Goal: Task Accomplishment & Management: Complete application form

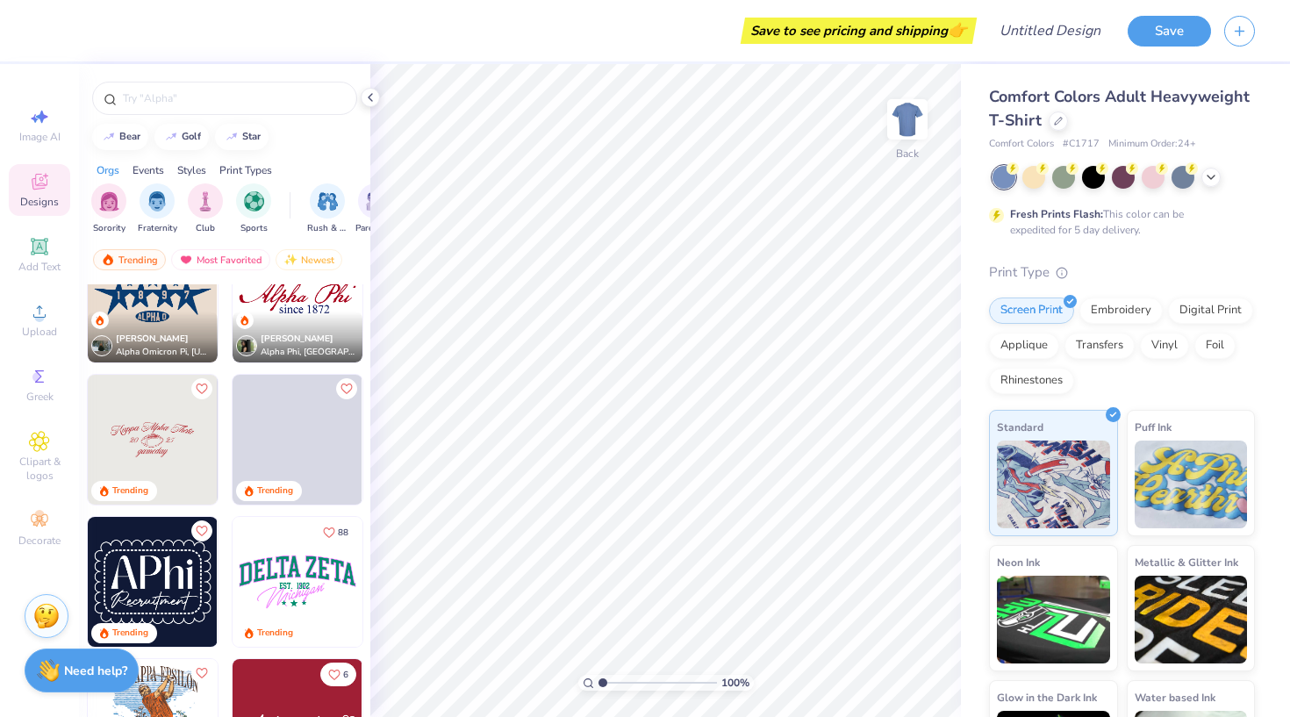
scroll to position [1194, 0]
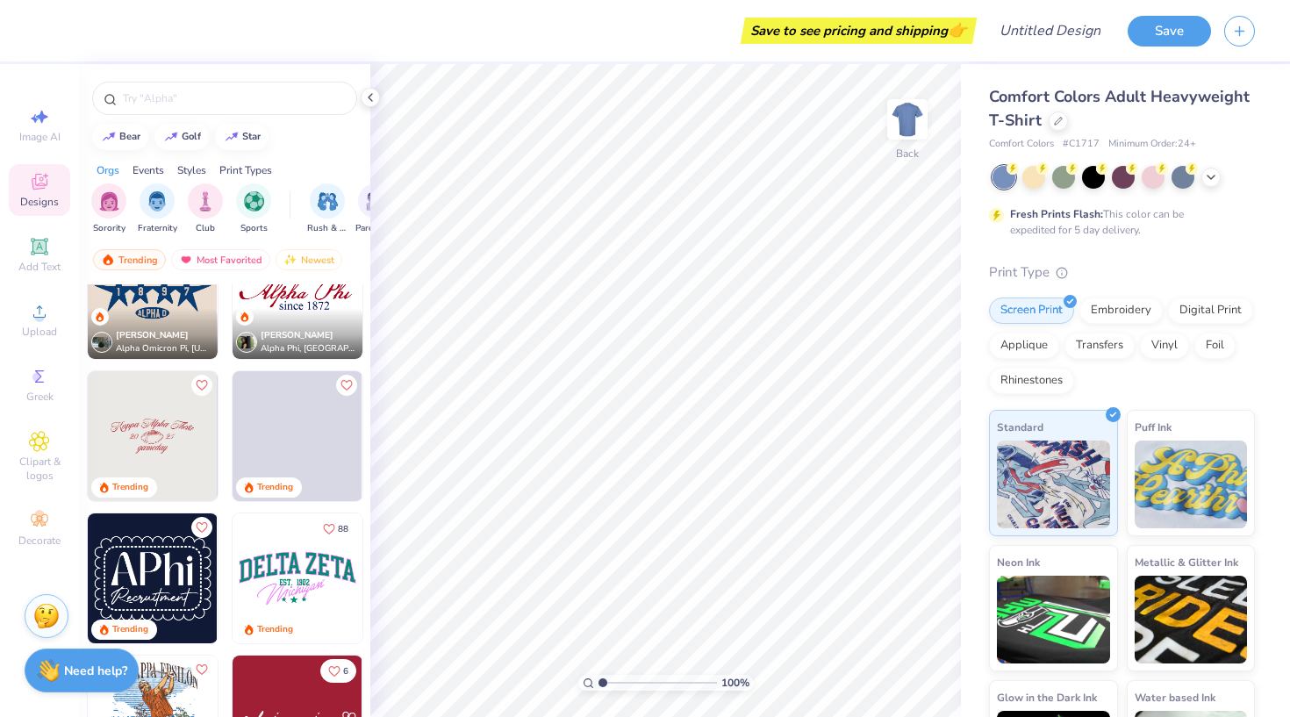
click at [307, 549] on img at bounding box center [298, 578] width 130 height 130
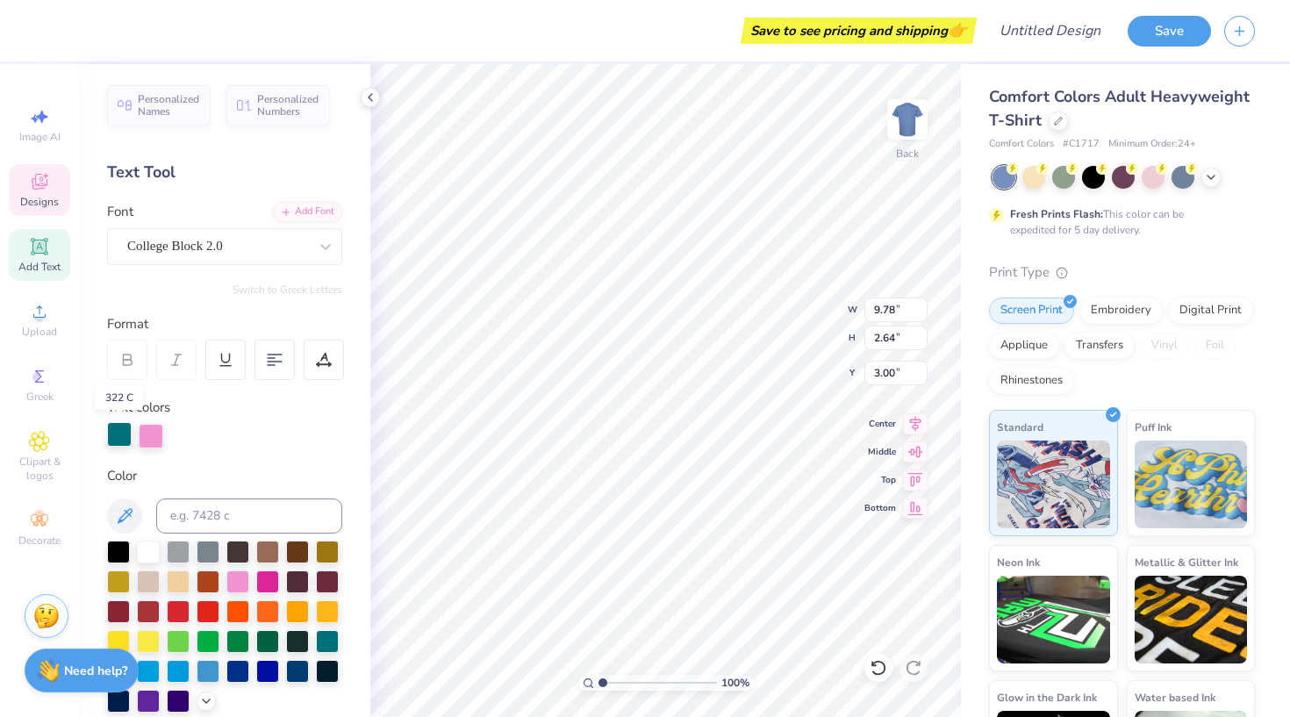
click at [120, 437] on div at bounding box center [119, 434] width 25 height 25
click at [267, 675] on div at bounding box center [267, 669] width 23 height 23
click at [146, 429] on div at bounding box center [151, 434] width 25 height 25
click at [211, 615] on div at bounding box center [208, 610] width 23 height 23
type input "5.76"
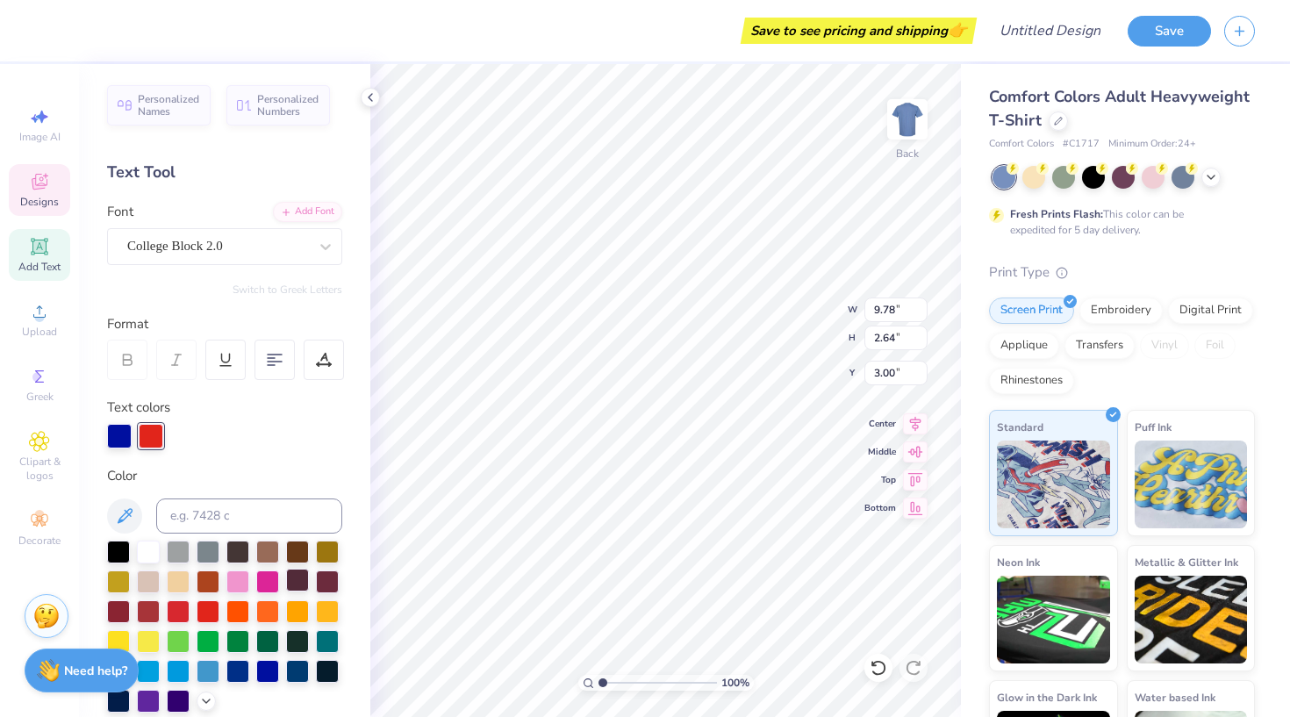
type input "2.25"
type input "5.30"
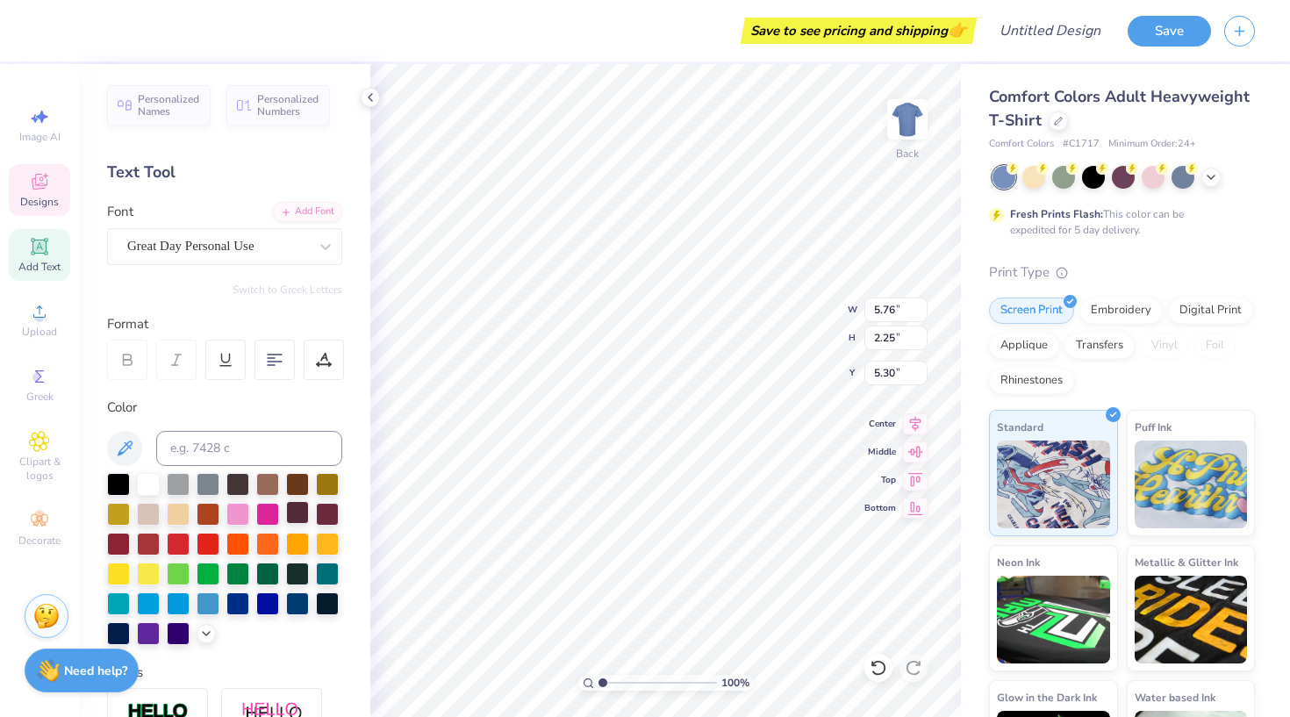
type input "2.54"
type input "0.50"
type input "5.36"
type input "5.76"
type input "2.25"
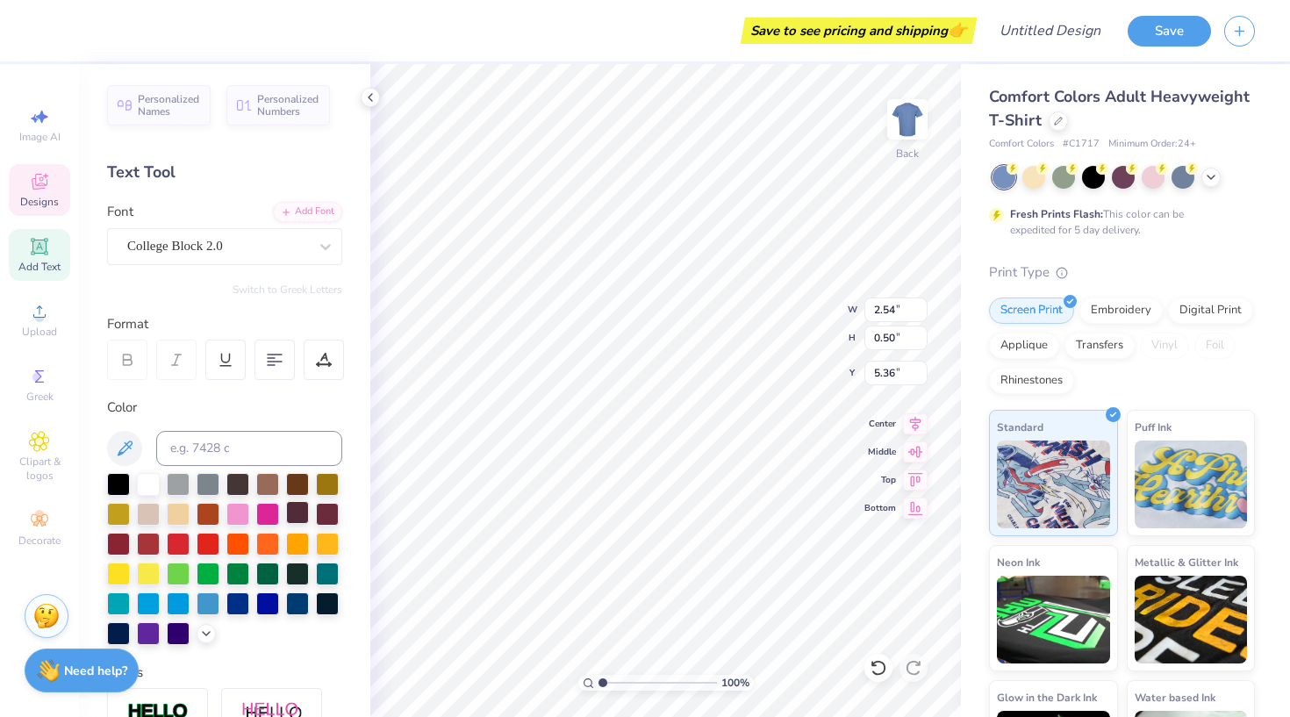
type input "5.30"
type input "2.54"
type input "0.50"
type input "5.36"
type input "5.76"
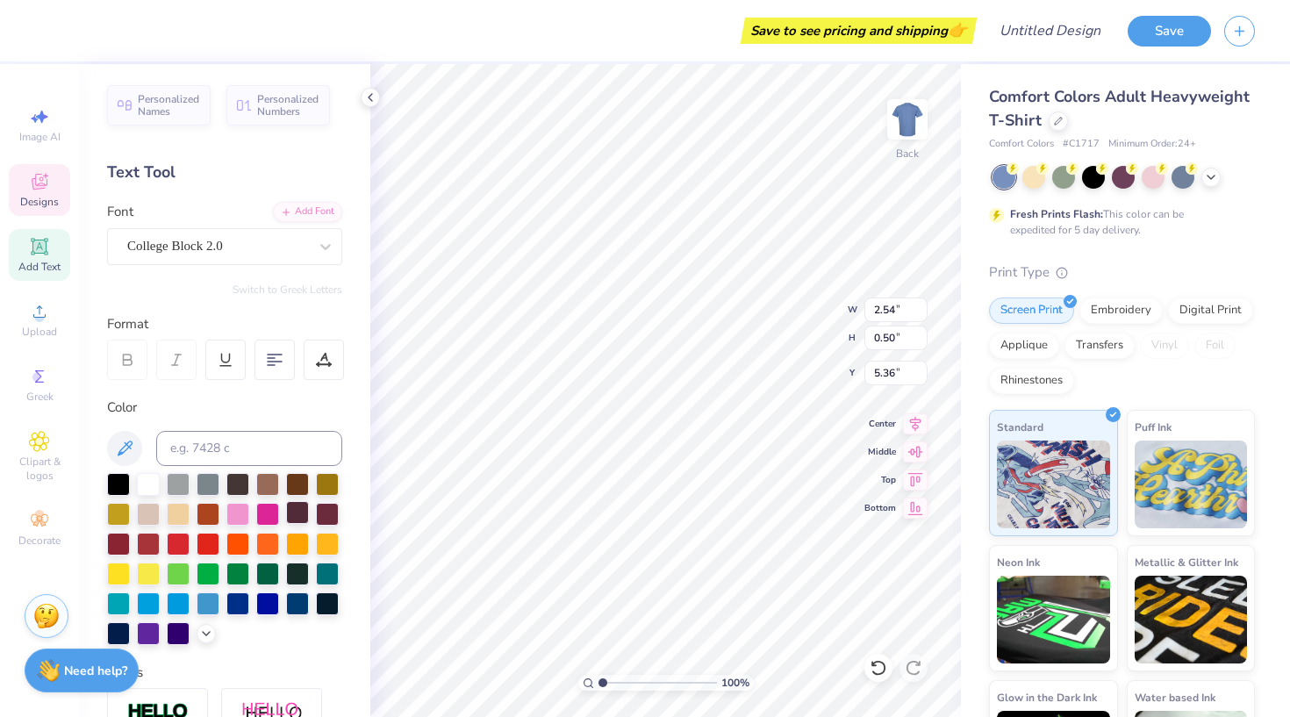
type input "2.25"
type input "5.30"
type textarea "EST. !(1879"
type input "5.42"
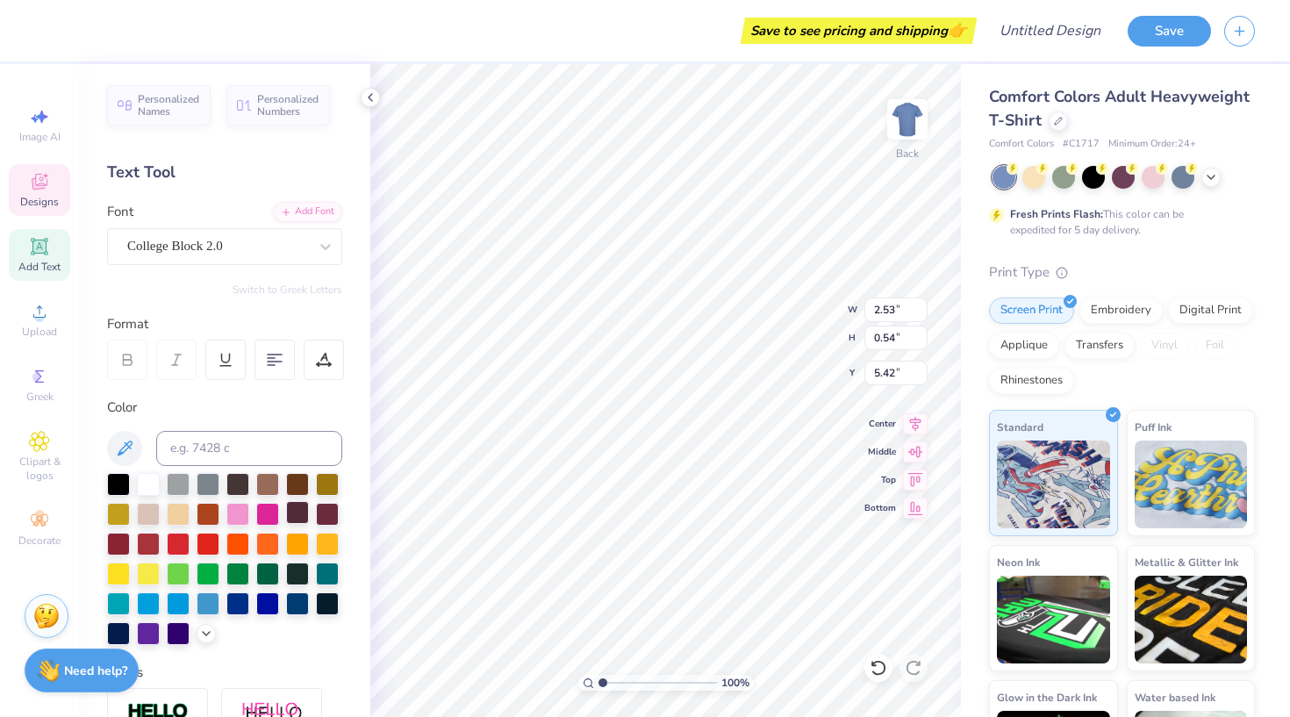
type input "3.77"
type input "0.80"
type input "5.33"
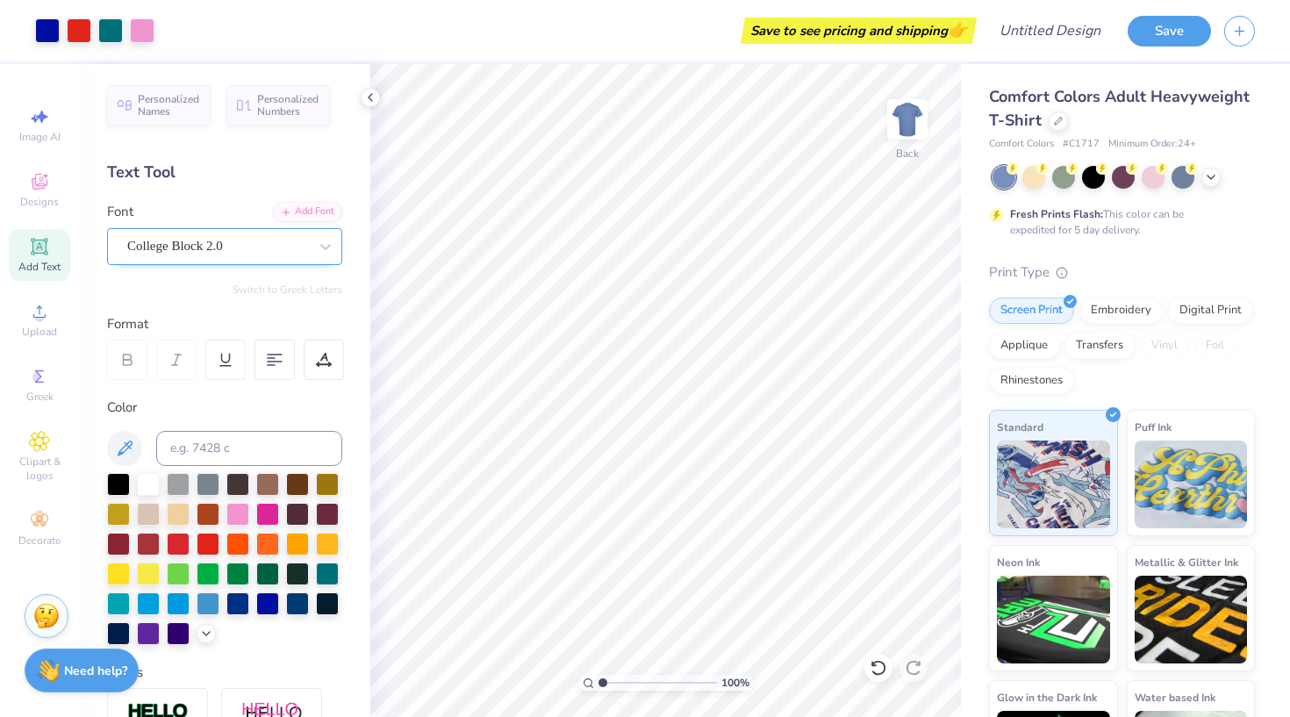
click at [223, 238] on span "College Block 2.0" at bounding box center [175, 246] width 96 height 20
click at [42, 262] on span "Add Text" at bounding box center [39, 267] width 42 height 14
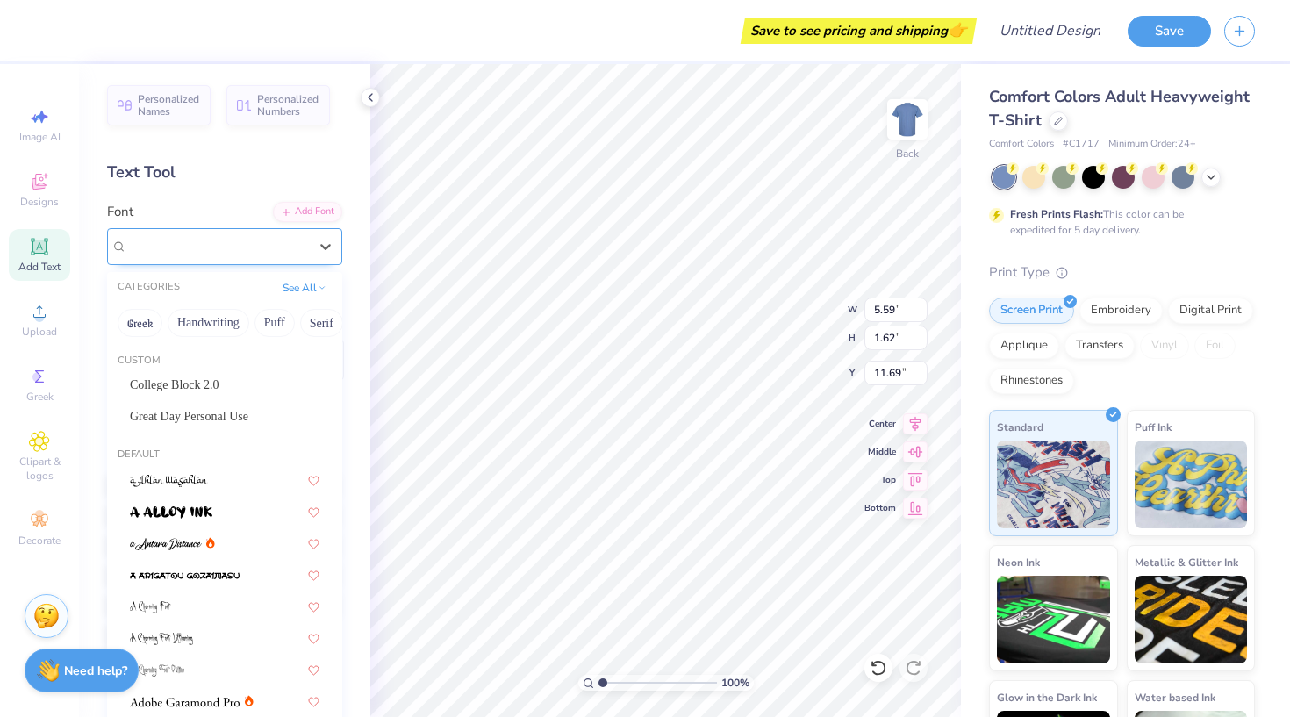
click at [281, 258] on div "Super Dream" at bounding box center [218, 246] width 184 height 27
click at [260, 324] on button "Puff" at bounding box center [275, 323] width 40 height 28
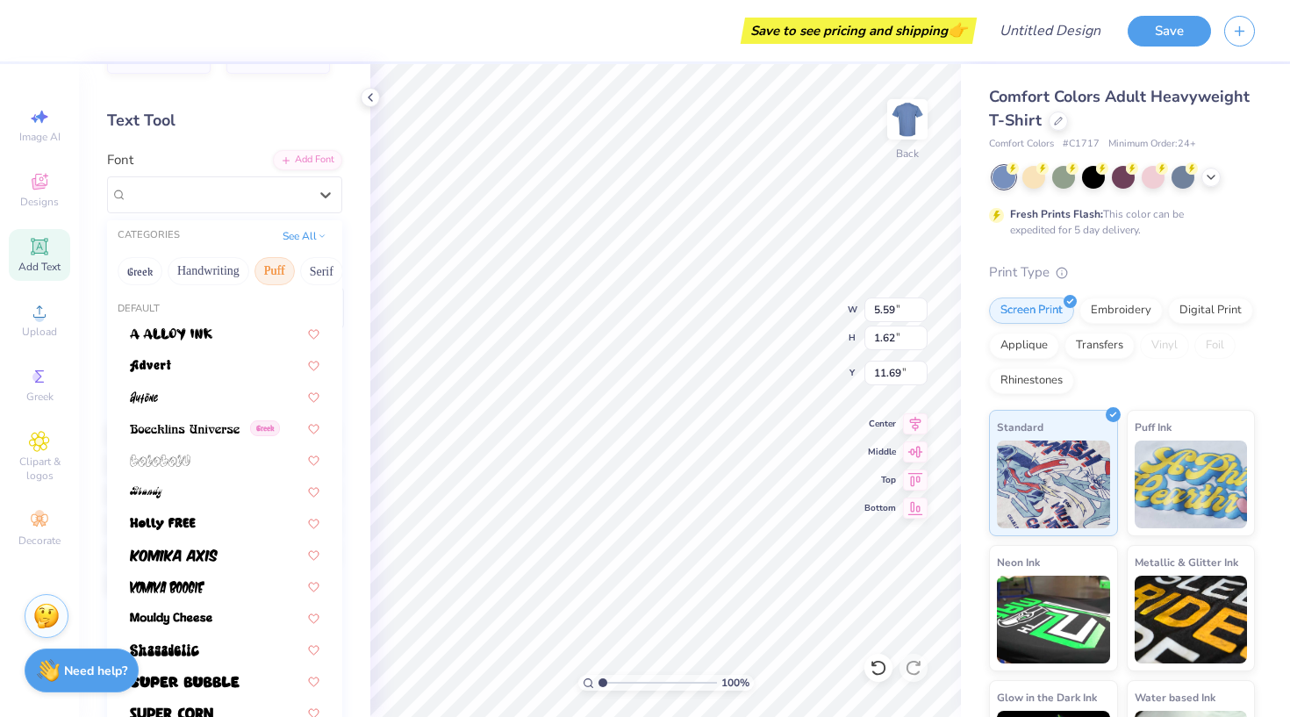
scroll to position [54, 0]
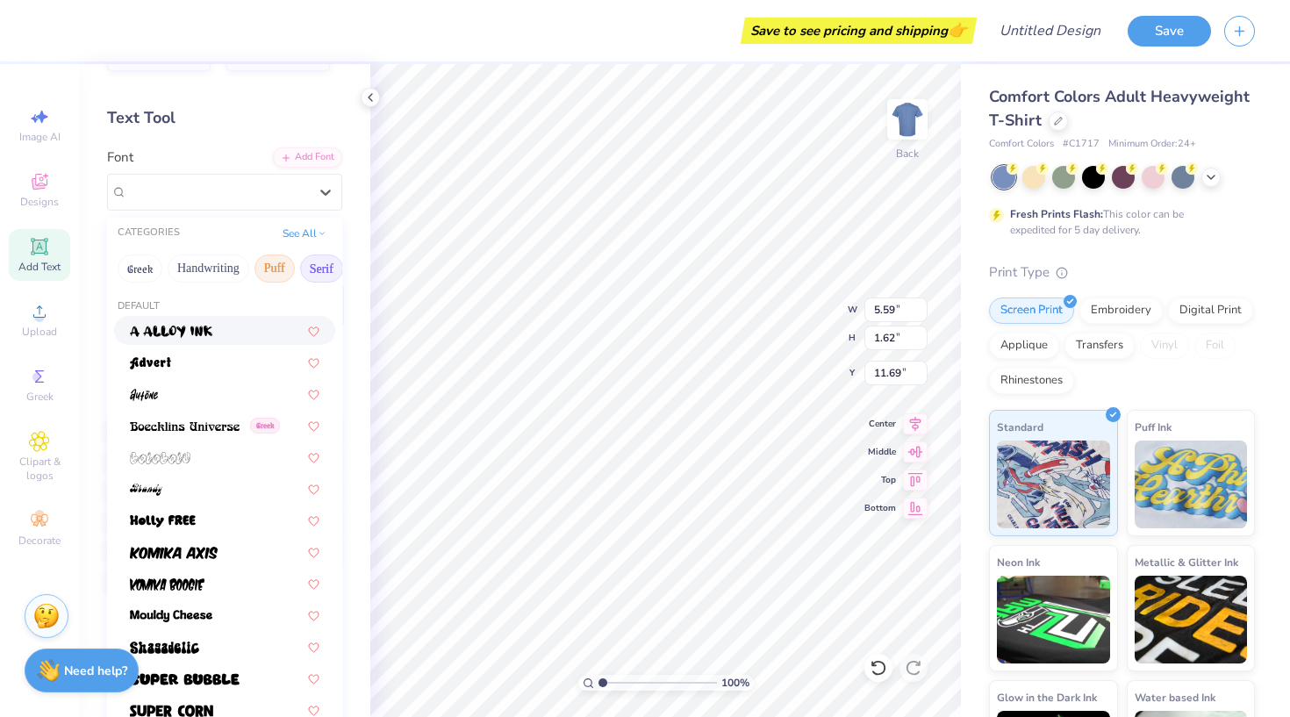
click at [317, 277] on button "Serif" at bounding box center [321, 269] width 43 height 28
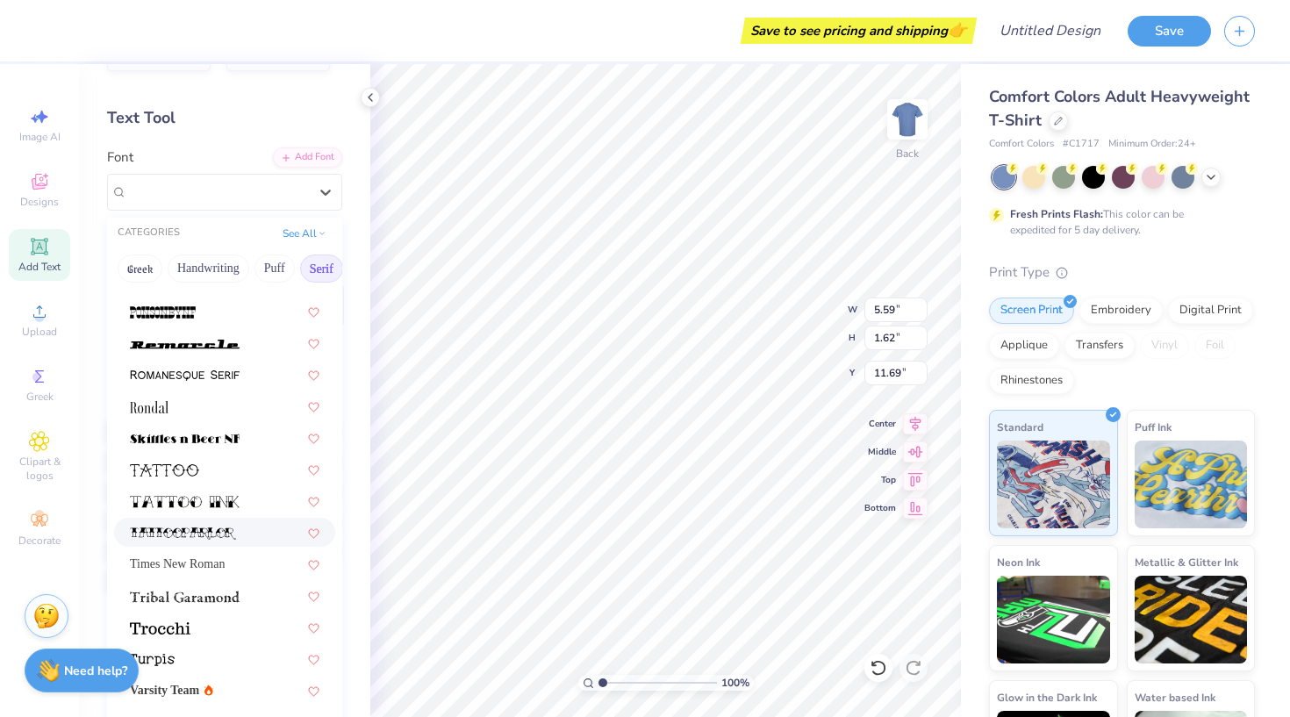
scroll to position [2009, 0]
click at [180, 640] on div at bounding box center [224, 628] width 221 height 29
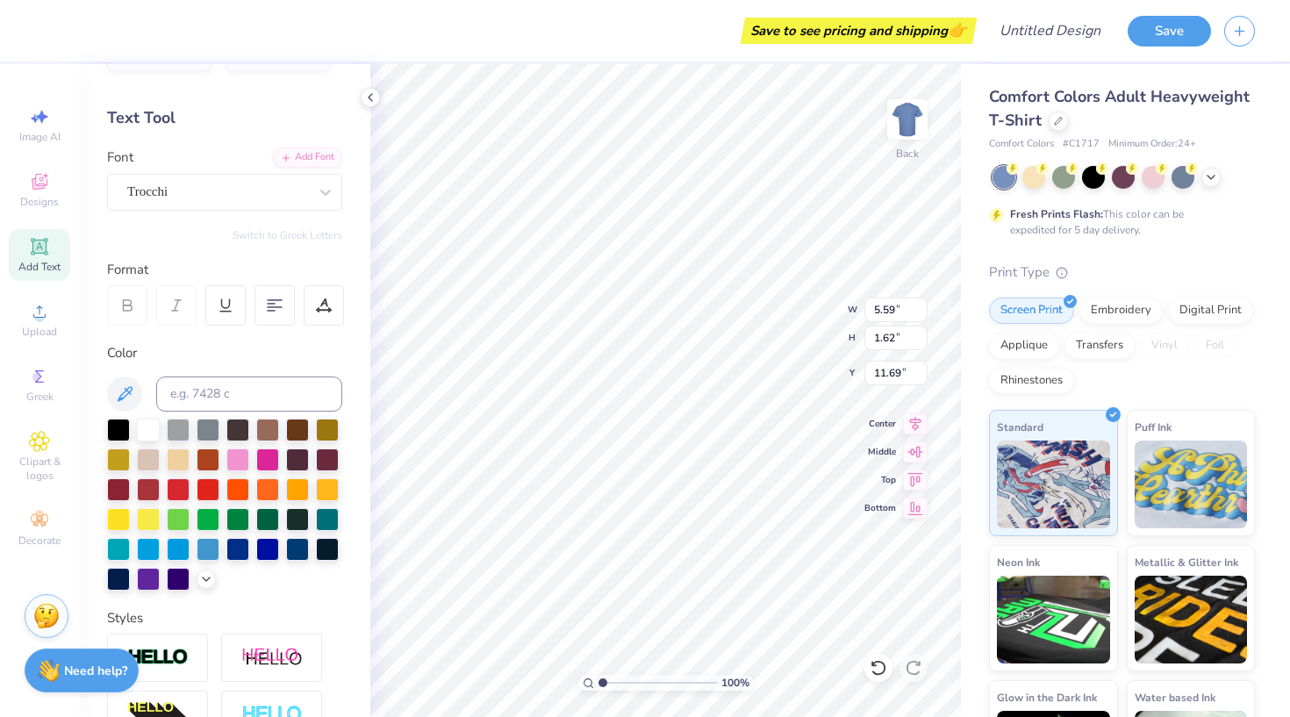
type input "6.75"
type input "1.70"
type input "11.65"
type input "9.78"
type input "2.64"
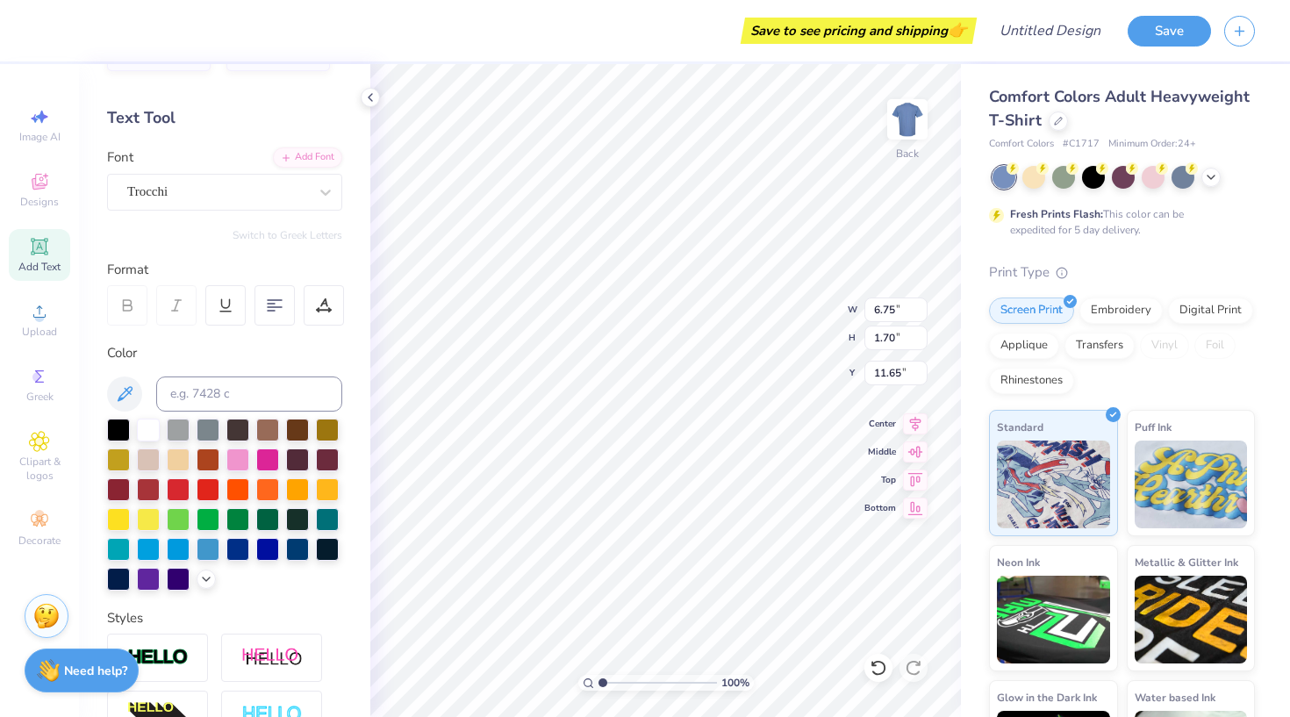
type input "3.00"
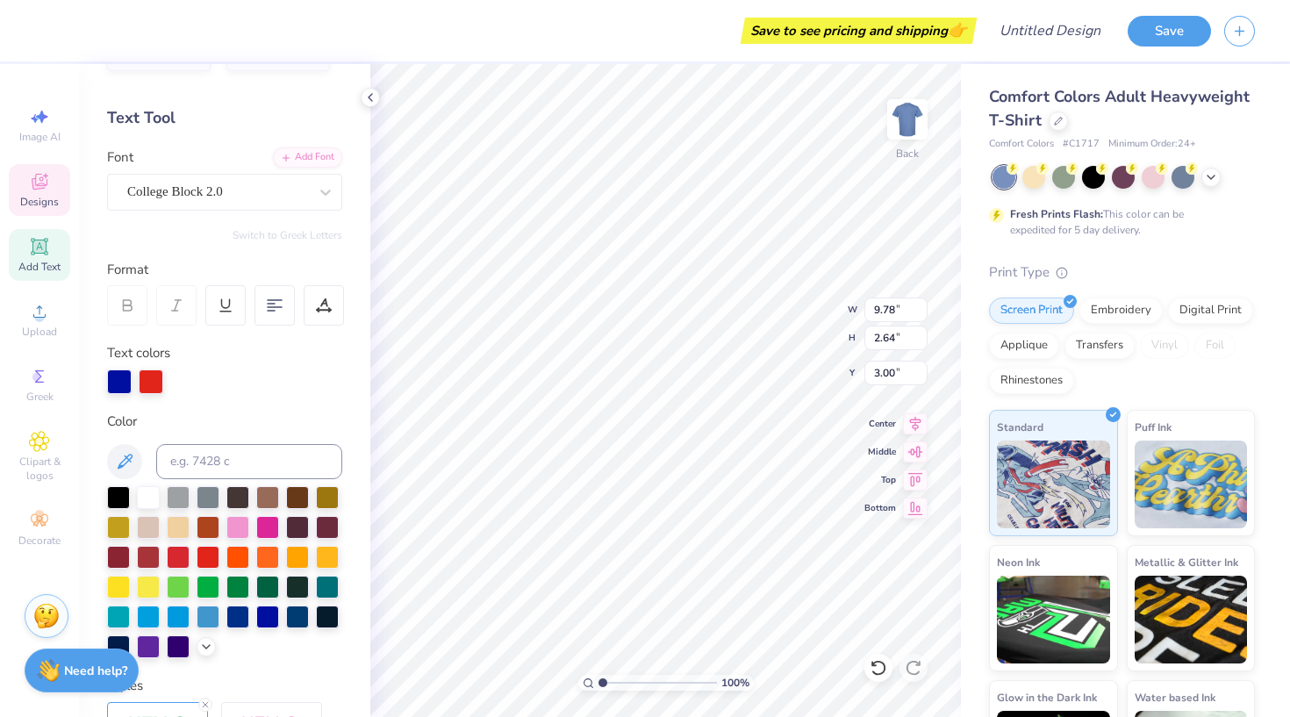
scroll to position [0, 0]
type textarea "reno HIgh"
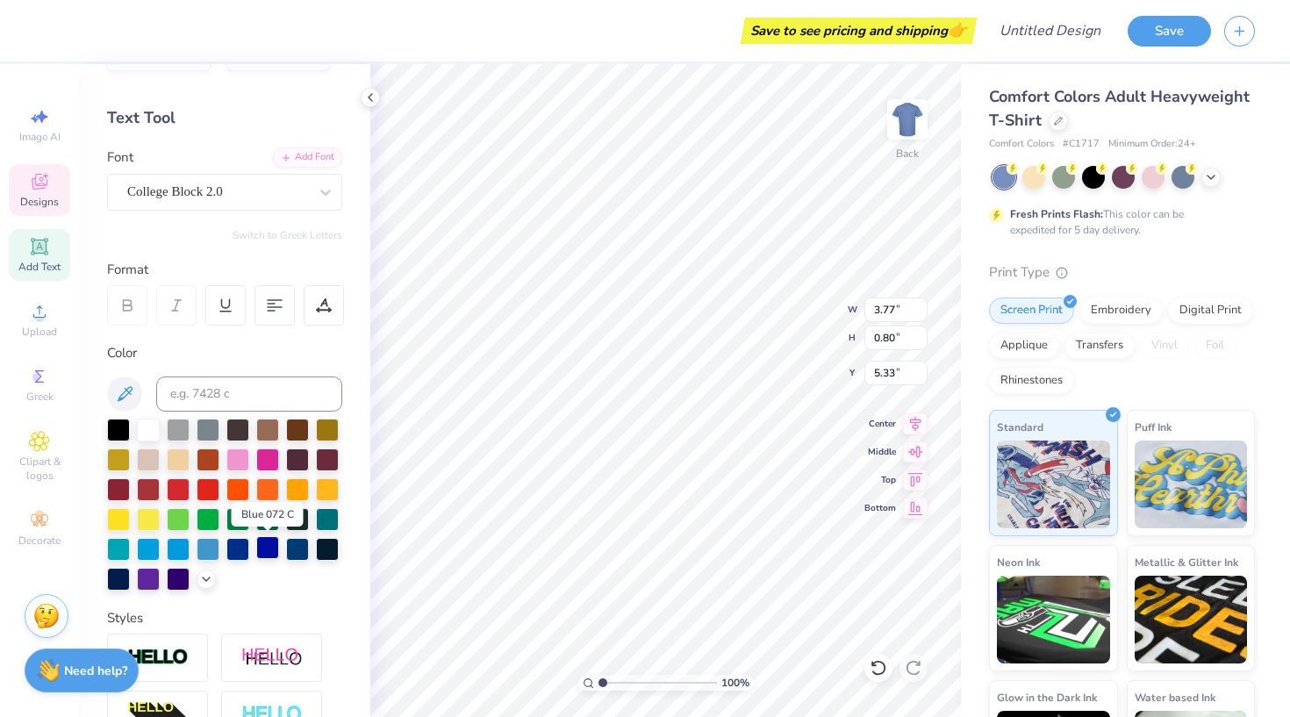
click at [263, 549] on div at bounding box center [267, 547] width 23 height 23
click at [1216, 180] on icon at bounding box center [1211, 176] width 14 height 14
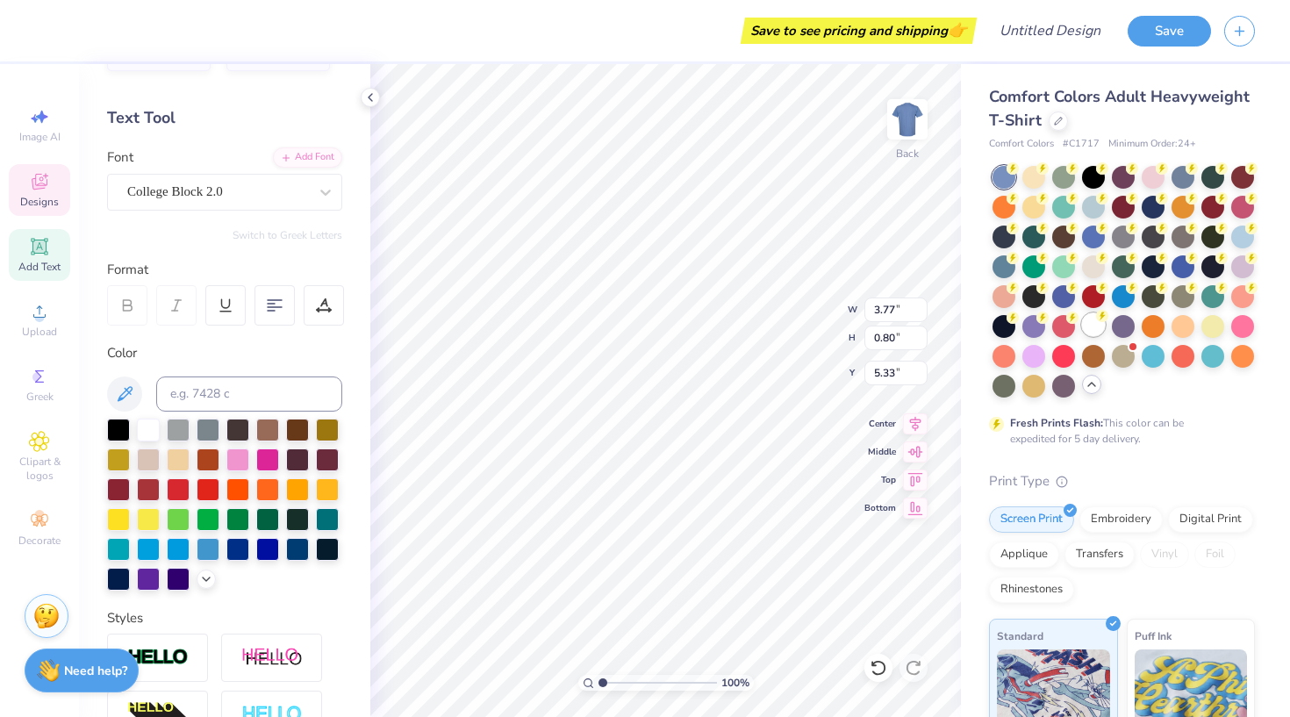
click at [1099, 328] on div at bounding box center [1093, 324] width 23 height 23
type textarea "T"
type textarea "l"
type textarea "LEADERSHIP"
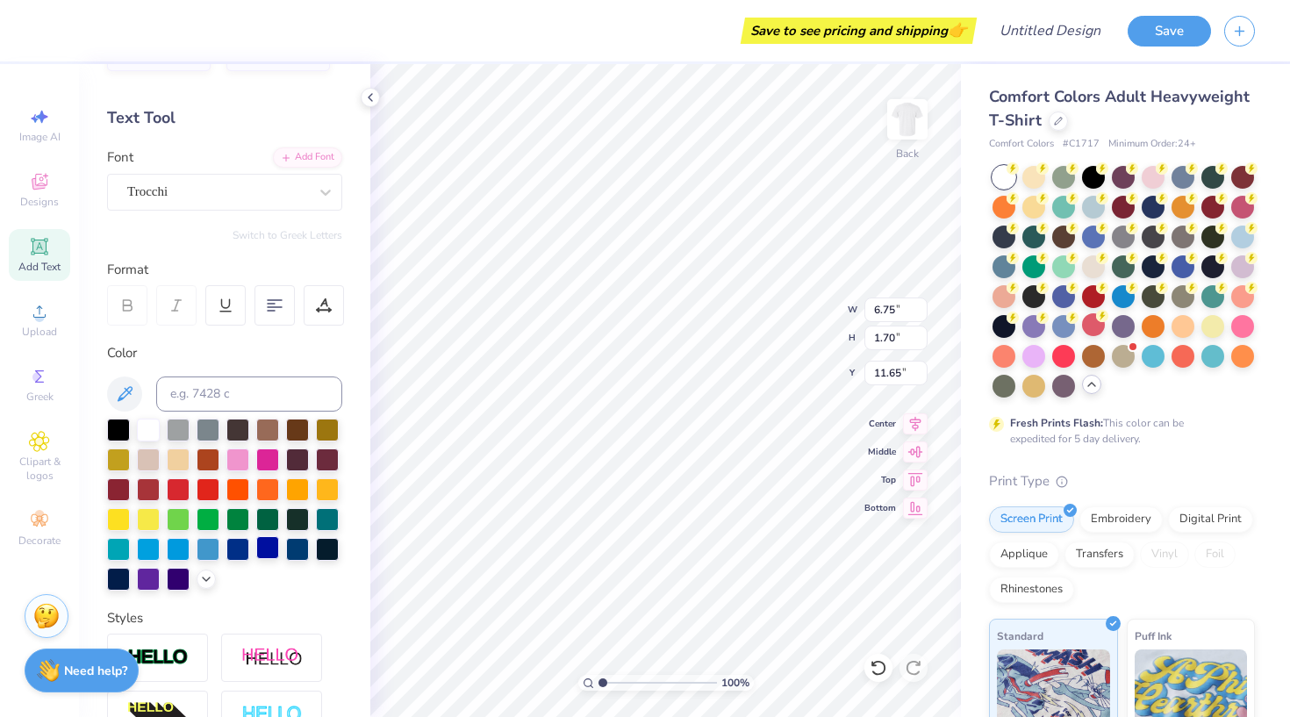
click at [262, 550] on div at bounding box center [267, 547] width 23 height 23
click at [206, 491] on div at bounding box center [208, 488] width 23 height 23
type input "8.10"
type input "0.91"
type input "12.39"
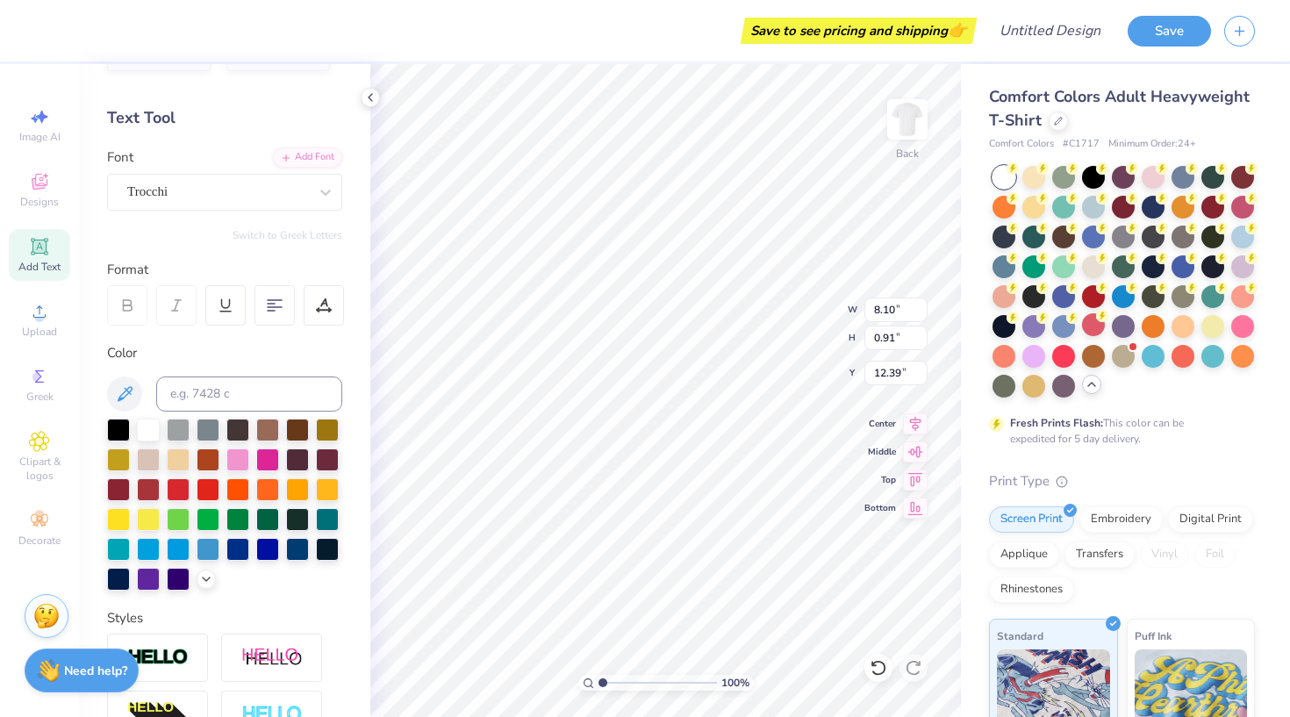
type input "6.46"
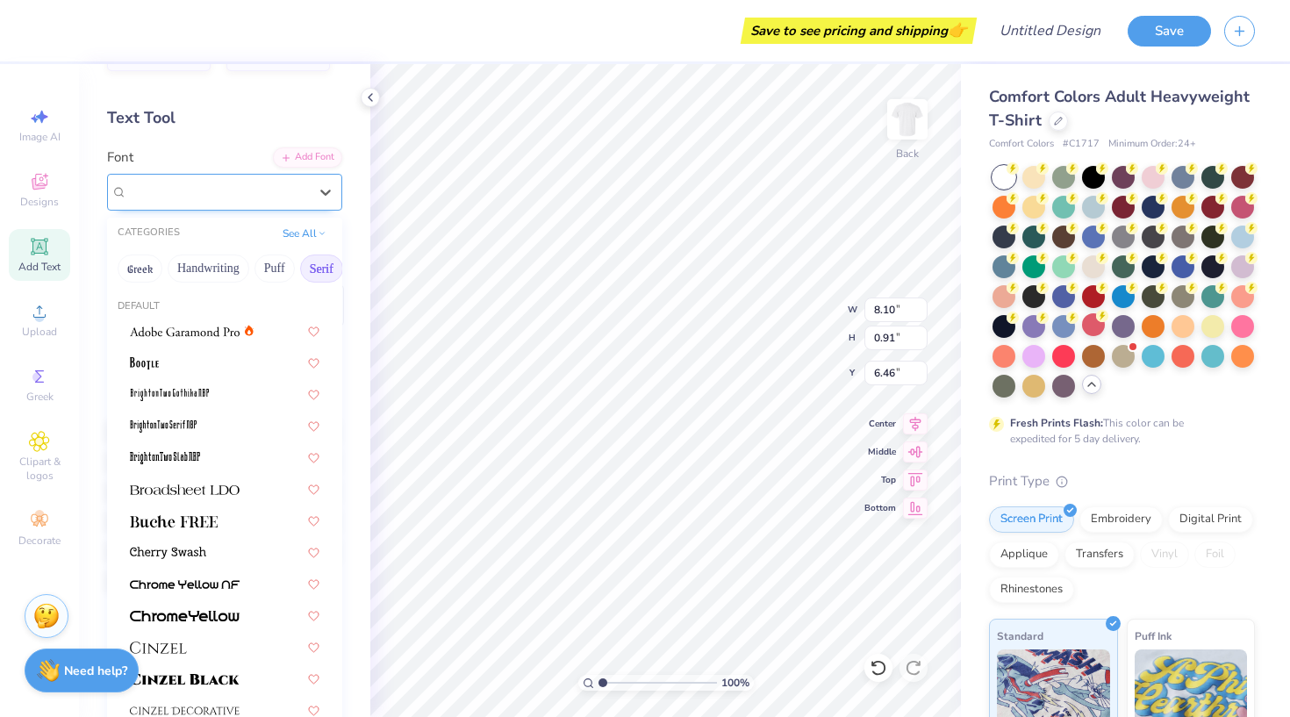
click at [227, 197] on div "Trocchi" at bounding box center [218, 191] width 184 height 27
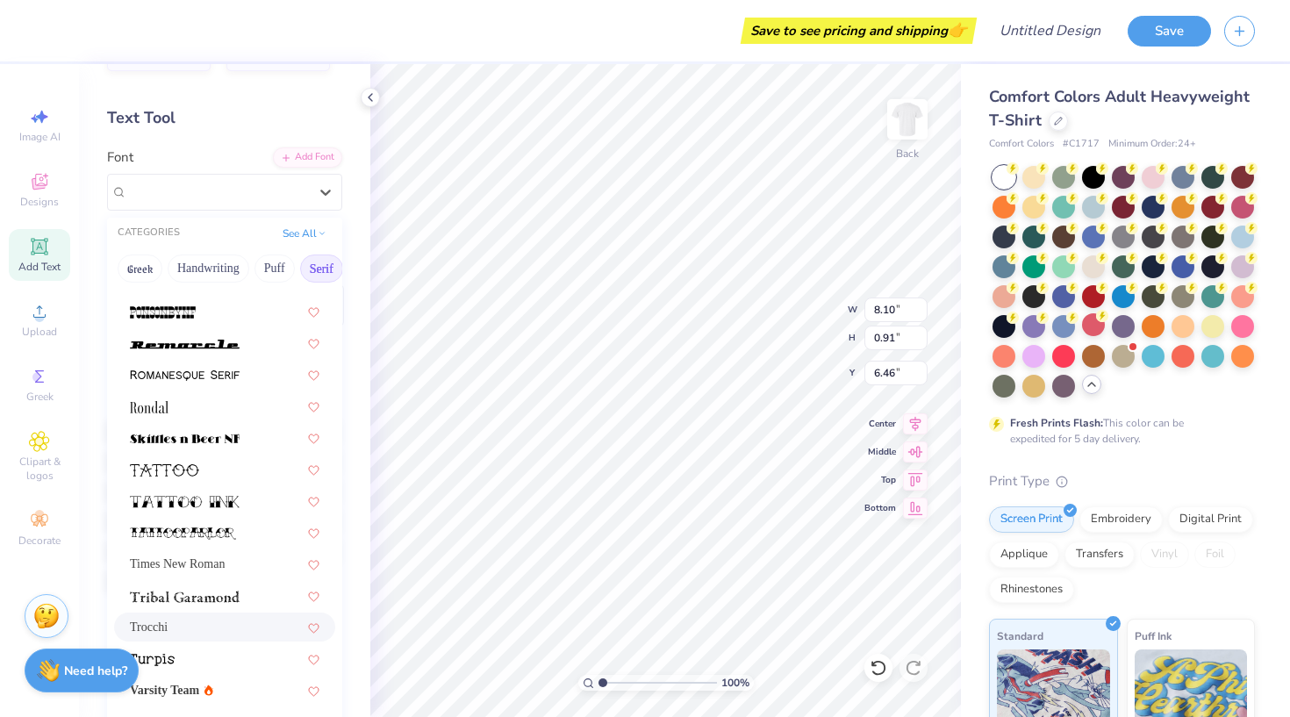
scroll to position [2009, 0]
click at [207, 405] on div at bounding box center [225, 407] width 190 height 18
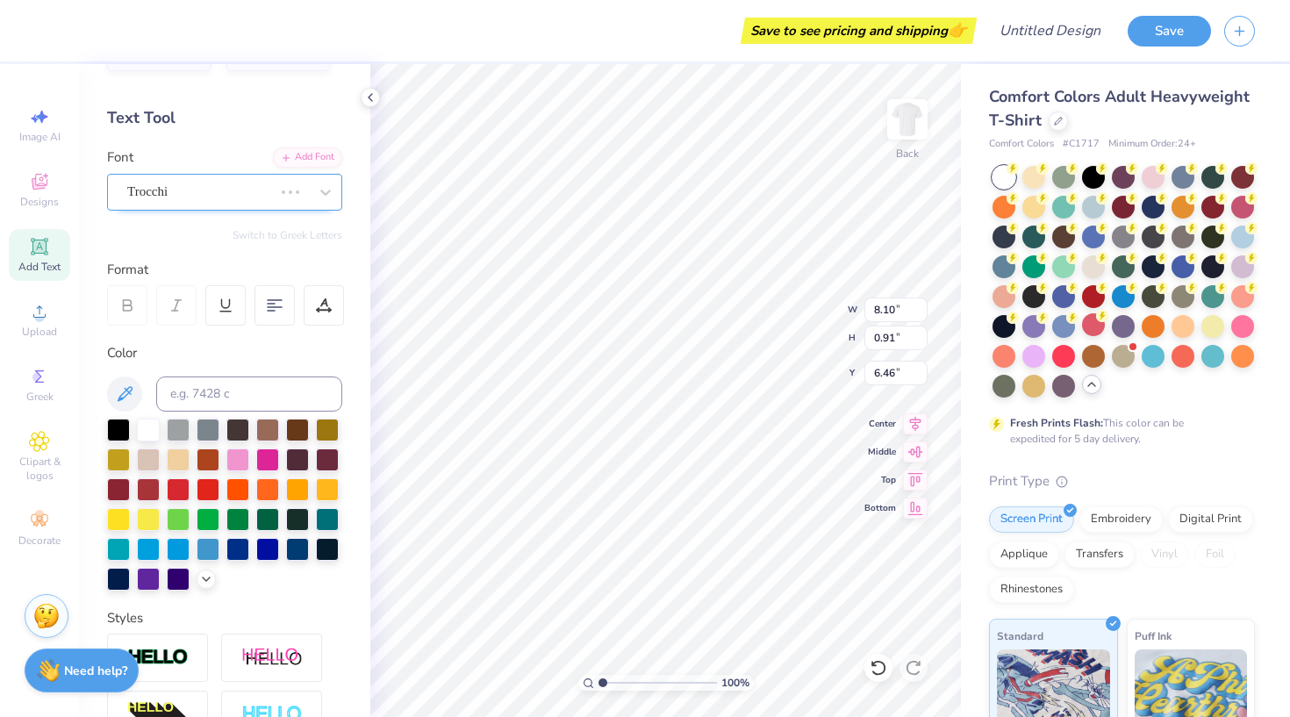
type input "5.36"
type input "0.92"
type input "6.45"
click at [283, 194] on div "Rondal" at bounding box center [218, 191] width 184 height 27
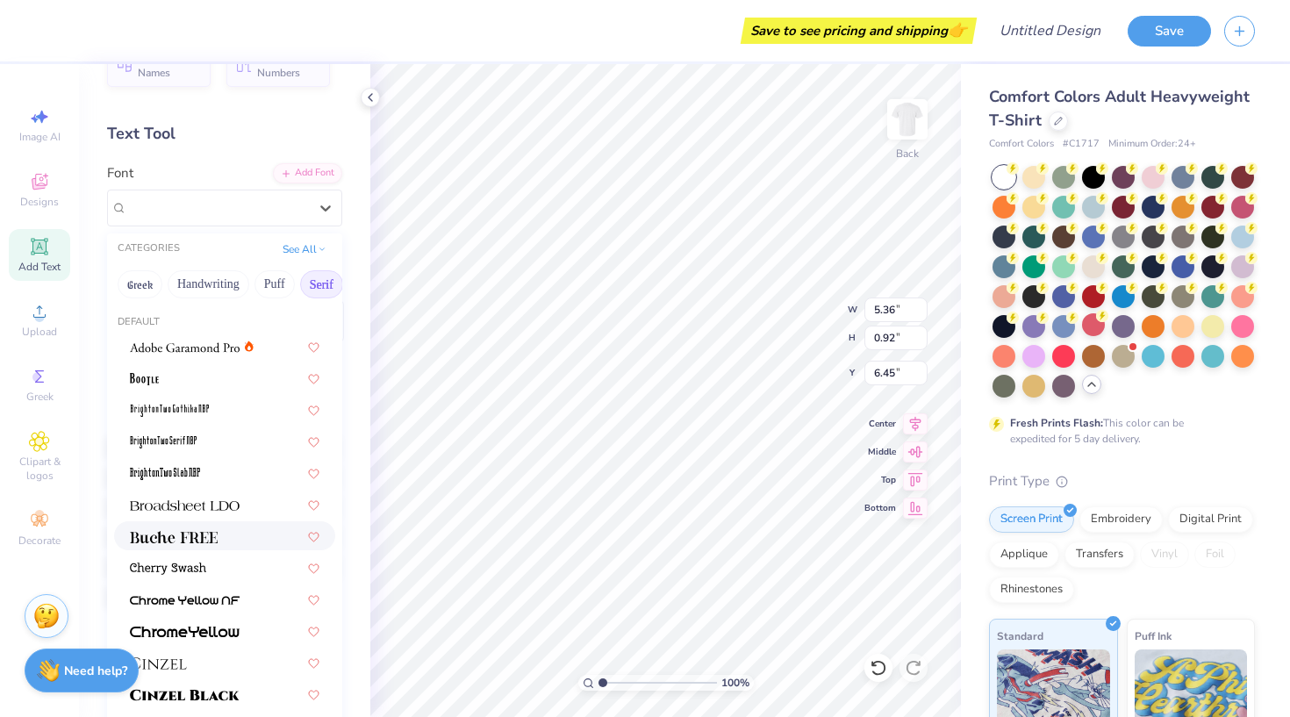
scroll to position [45, 0]
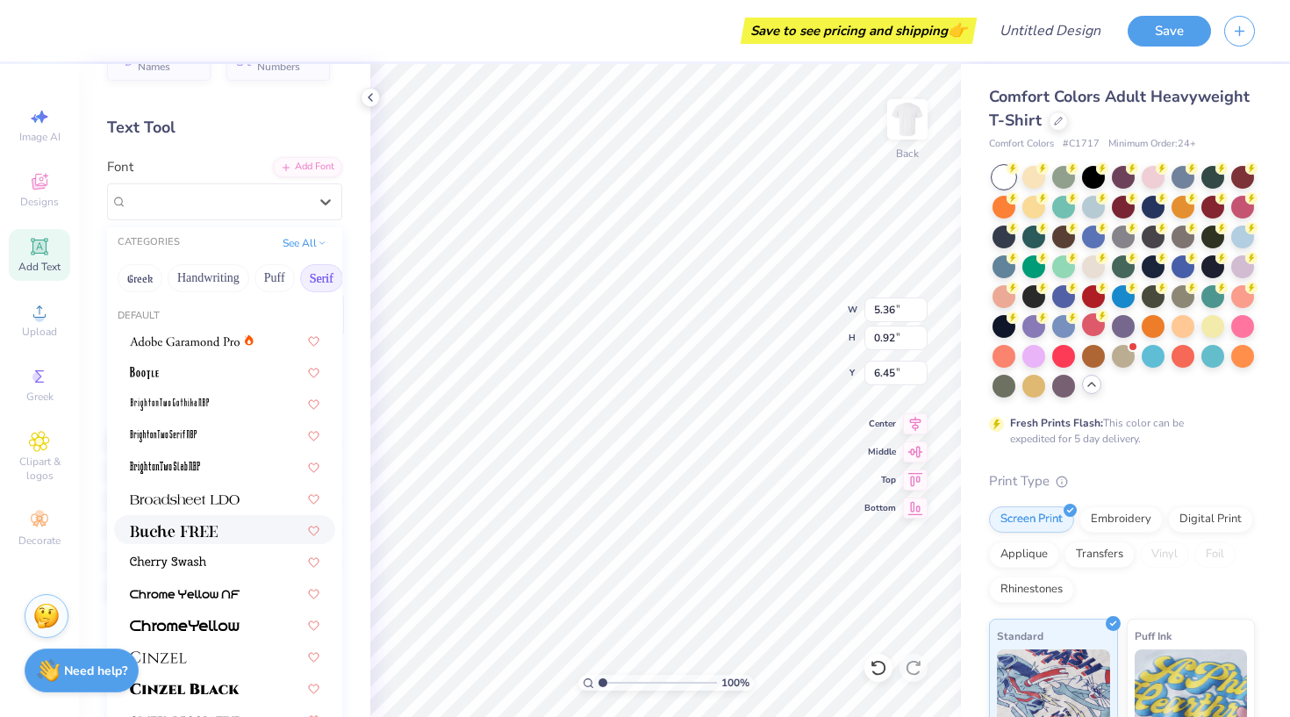
click at [235, 539] on div at bounding box center [225, 529] width 190 height 18
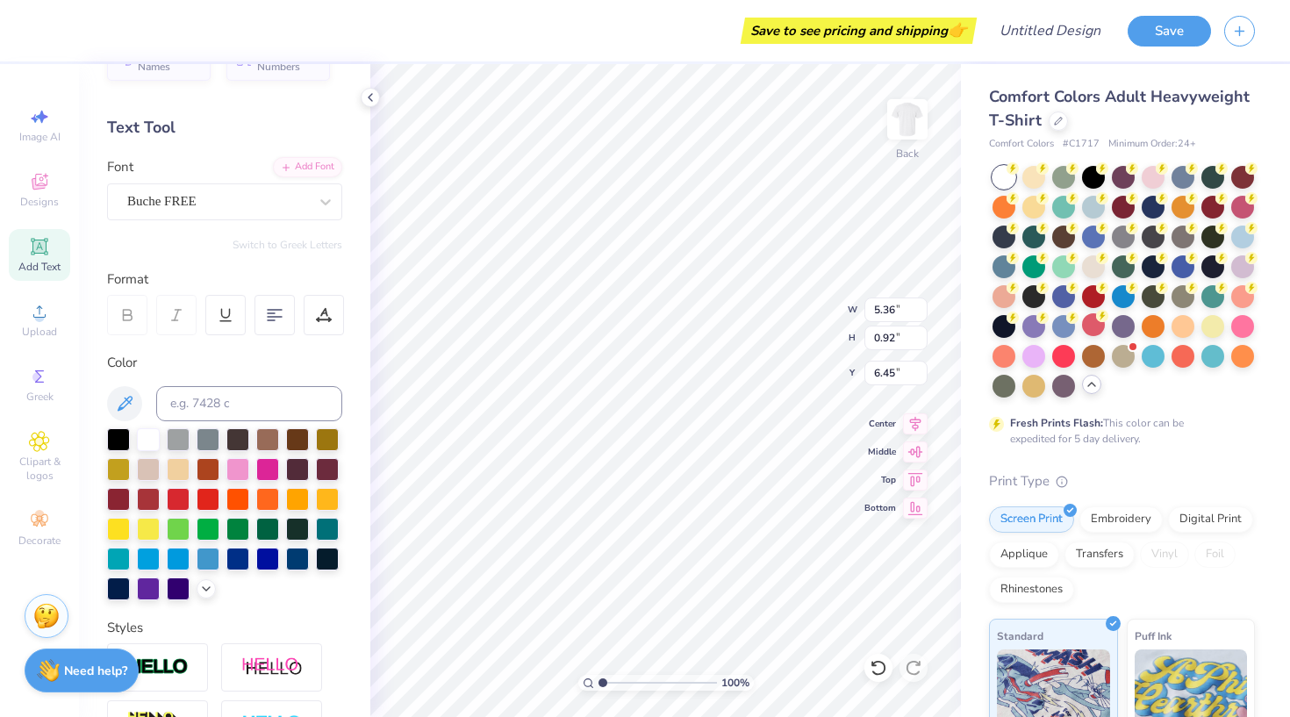
type input "6.86"
type input "0.82"
type input "6.51"
click at [267, 211] on div at bounding box center [217, 202] width 181 height 24
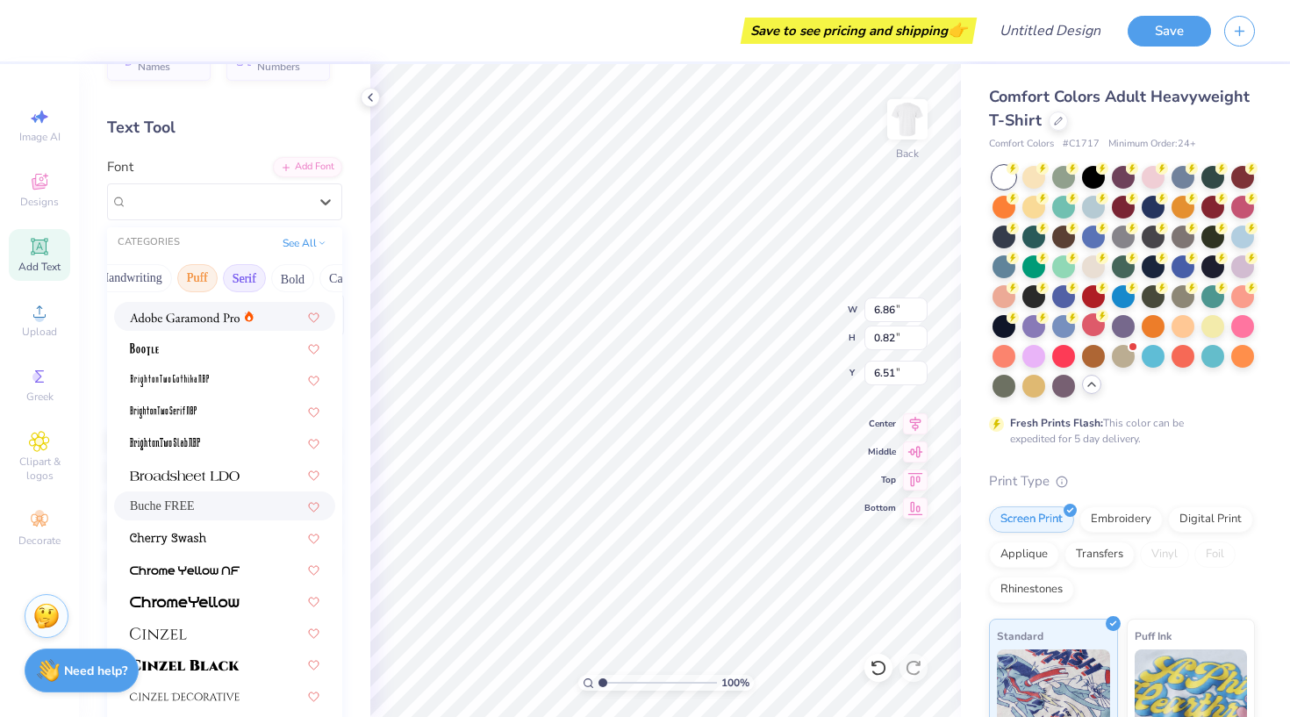
scroll to position [0, 128]
click at [255, 283] on button "Bold" at bounding box center [241, 278] width 43 height 28
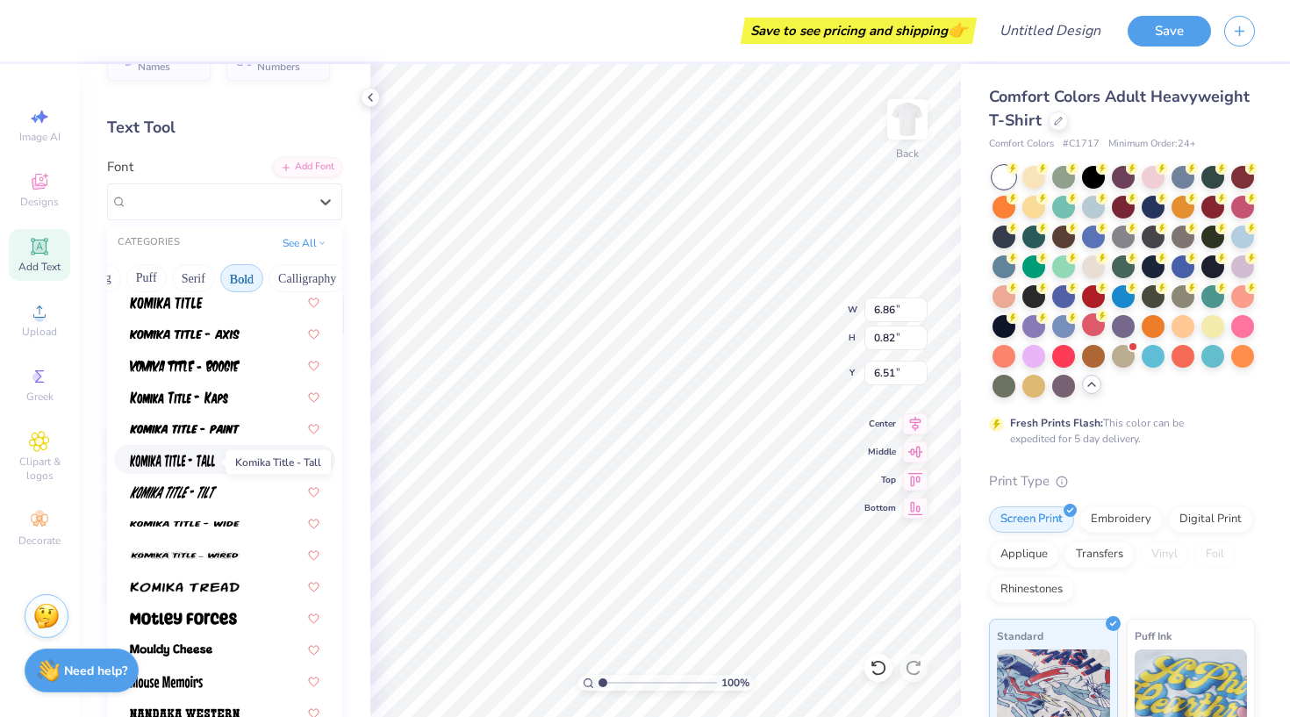
scroll to position [1175, 0]
click at [214, 468] on img at bounding box center [172, 462] width 85 height 12
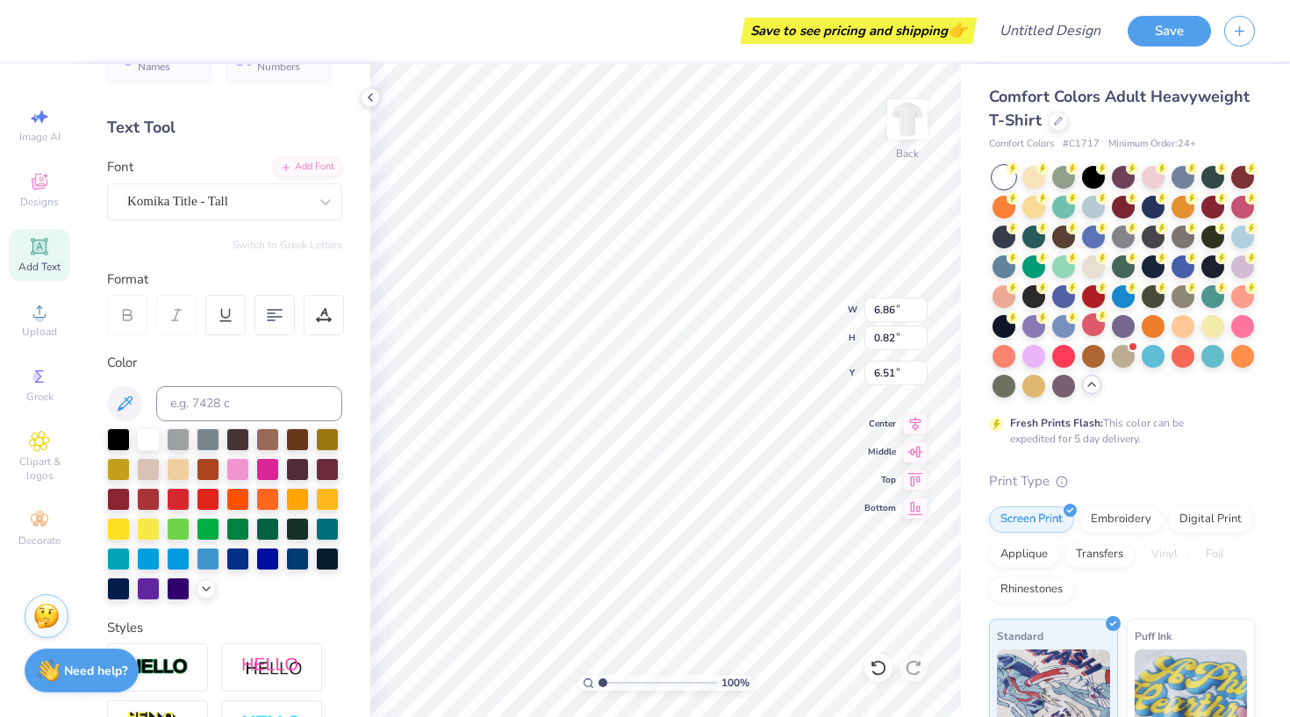
type input "4.92"
type input "1.25"
type input "6.29"
type input "6.45"
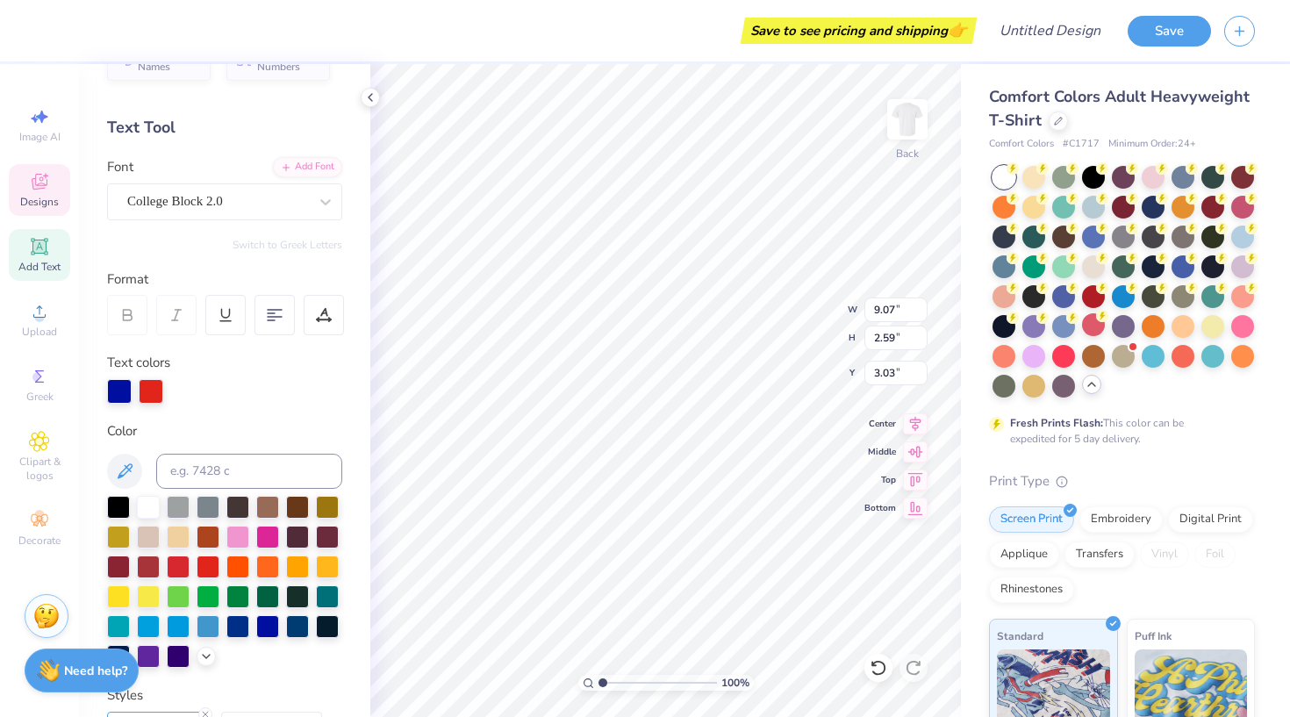
type input "9.76"
type input "2.79"
type input "10.59"
type input "3.02"
type input "2.71"
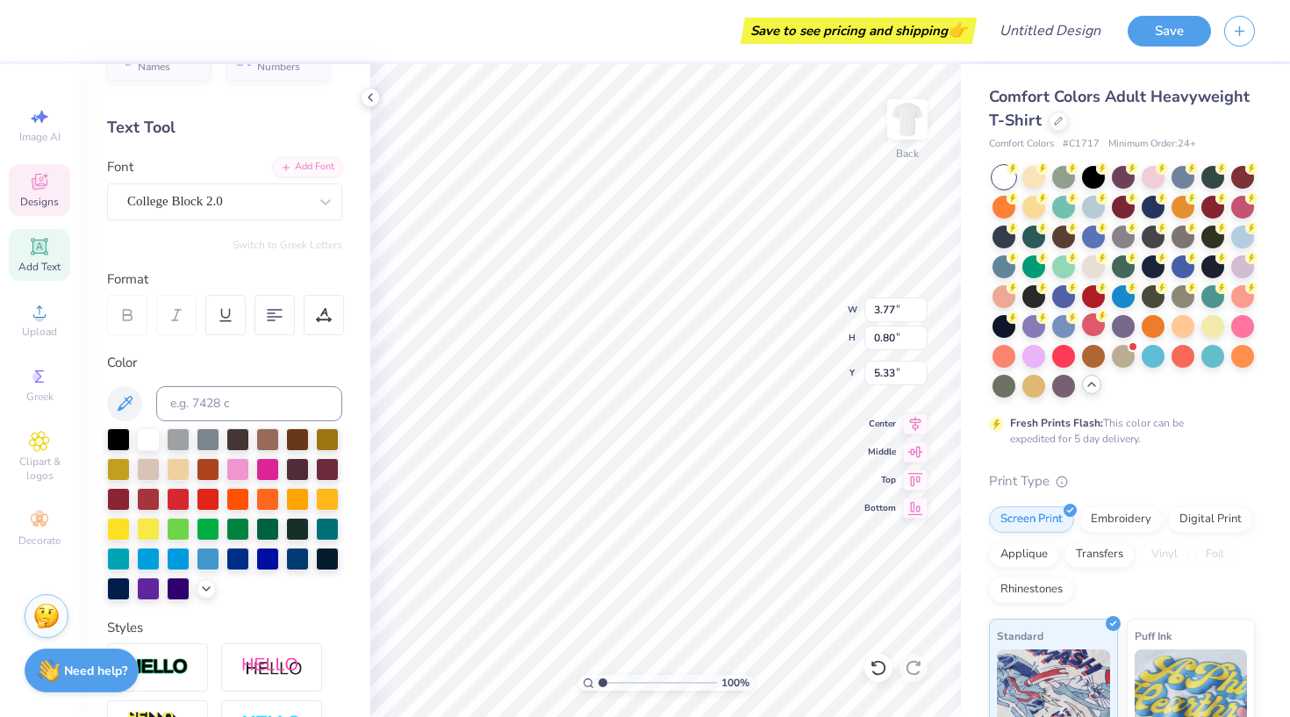
type input "4.92"
type input "1.25"
type input "6.45"
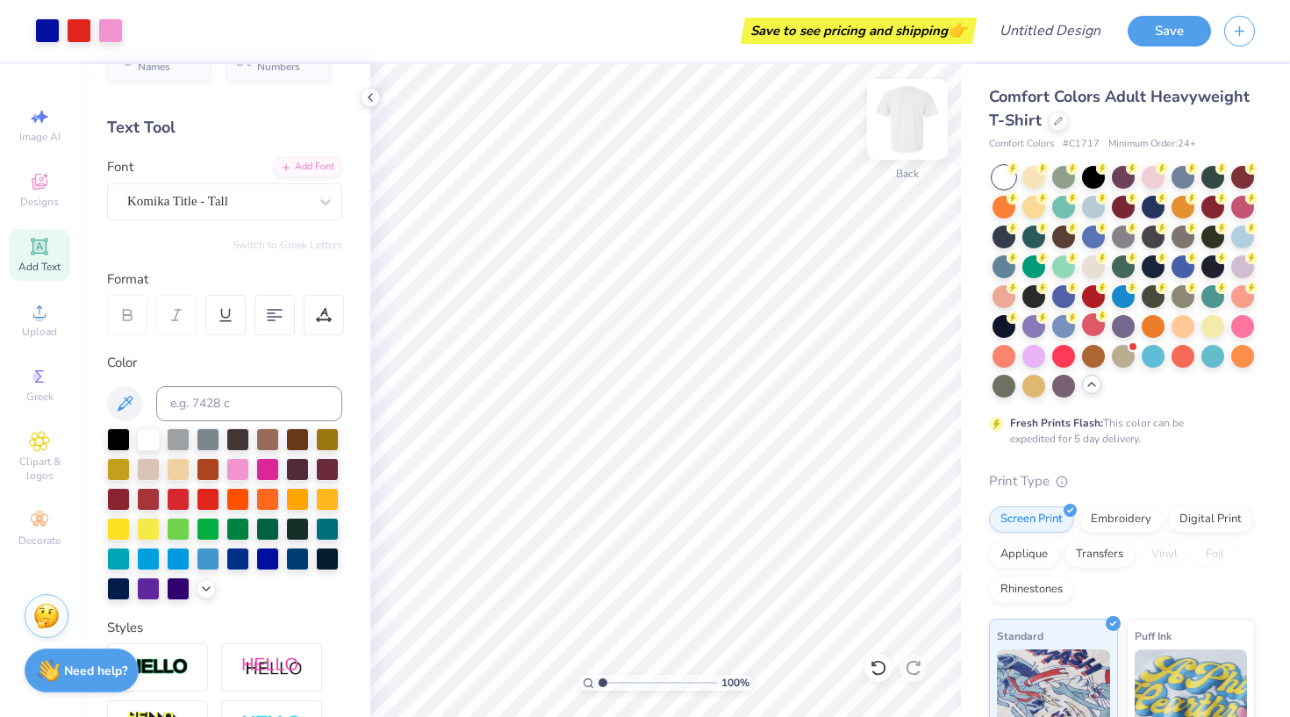
click at [905, 138] on img at bounding box center [907, 119] width 70 height 70
click at [61, 254] on div "Add Text" at bounding box center [39, 255] width 61 height 52
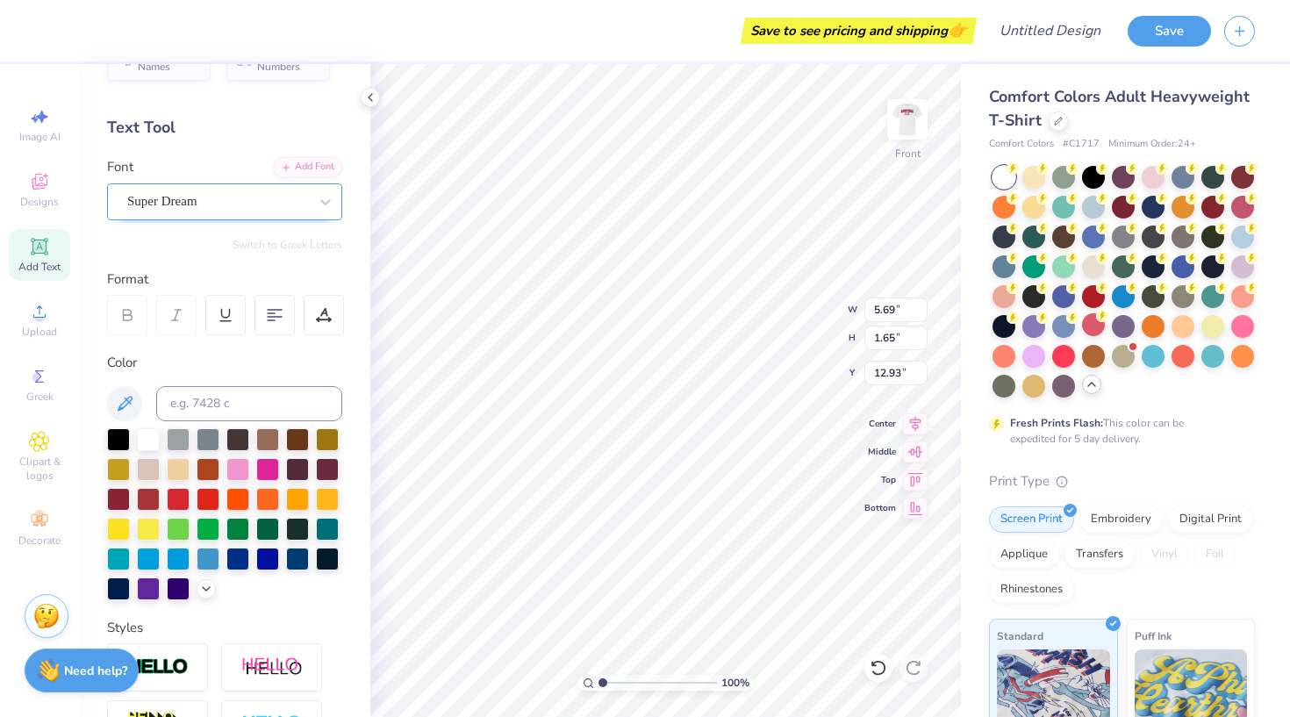
click at [304, 193] on div "Super Dream" at bounding box center [218, 201] width 184 height 27
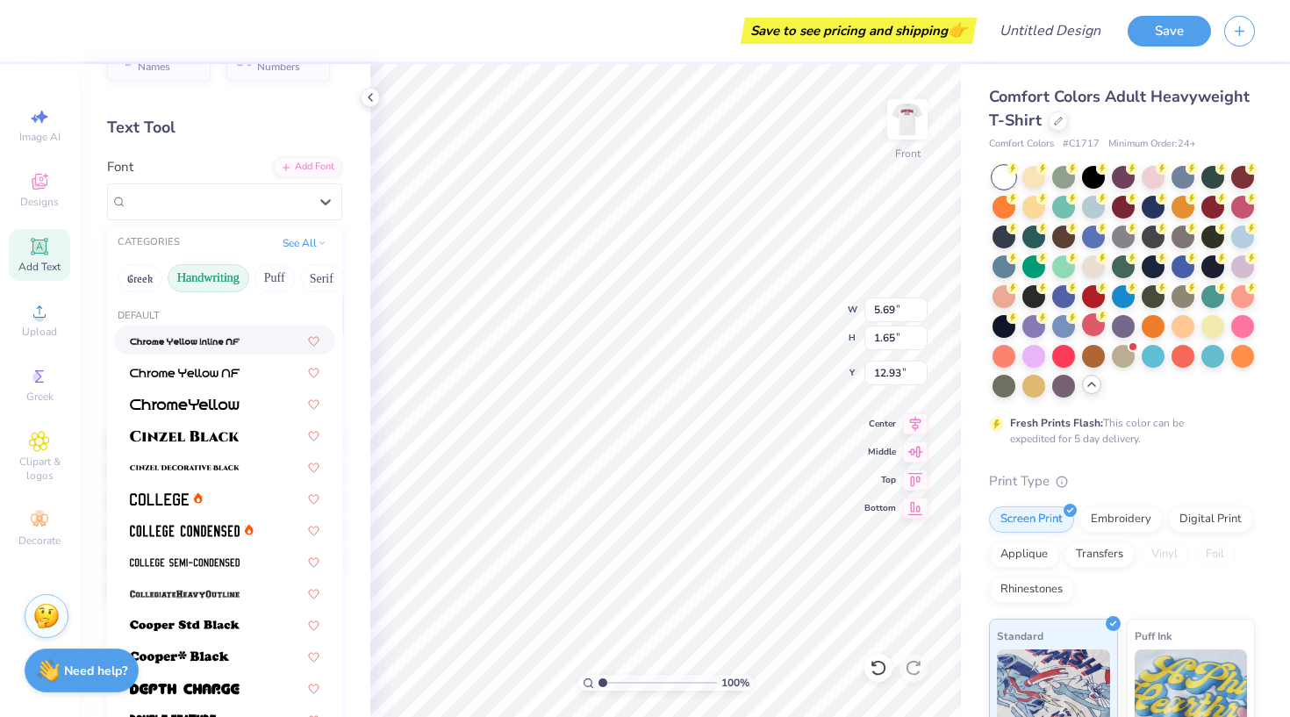
click at [219, 277] on button "Handwriting" at bounding box center [209, 278] width 82 height 28
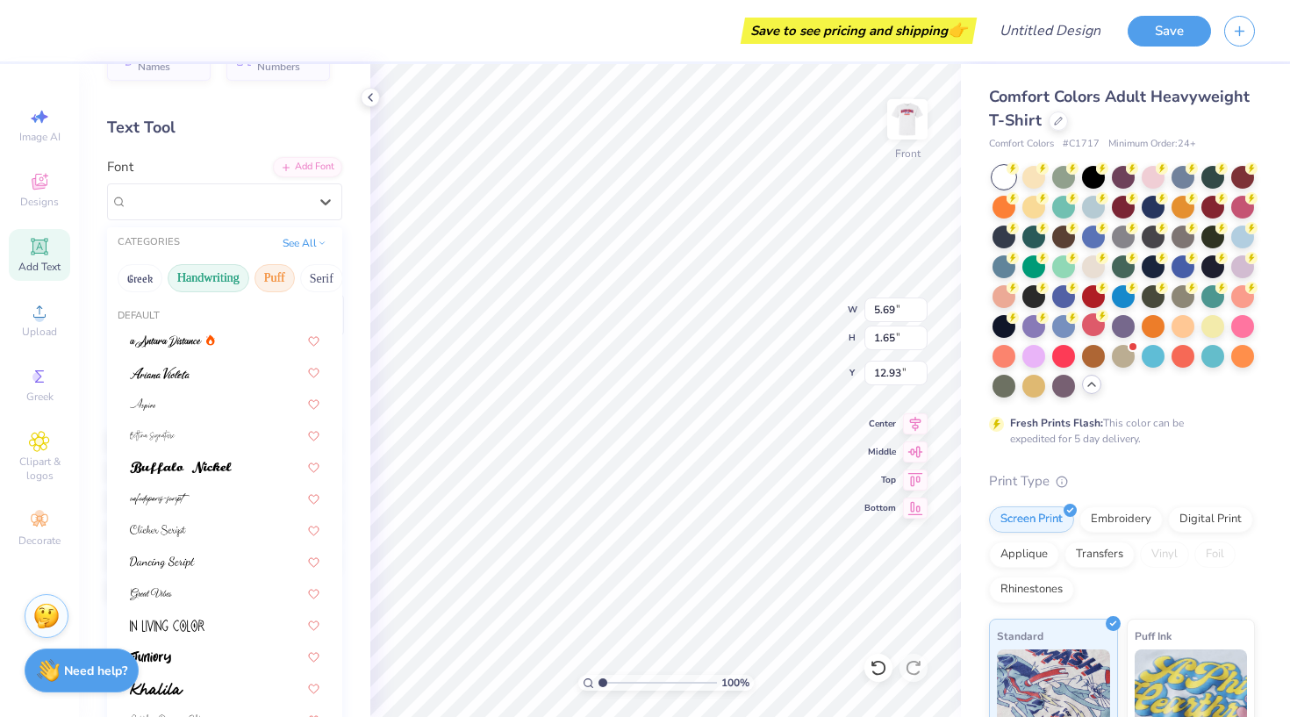
click at [283, 273] on button "Puff" at bounding box center [275, 278] width 40 height 28
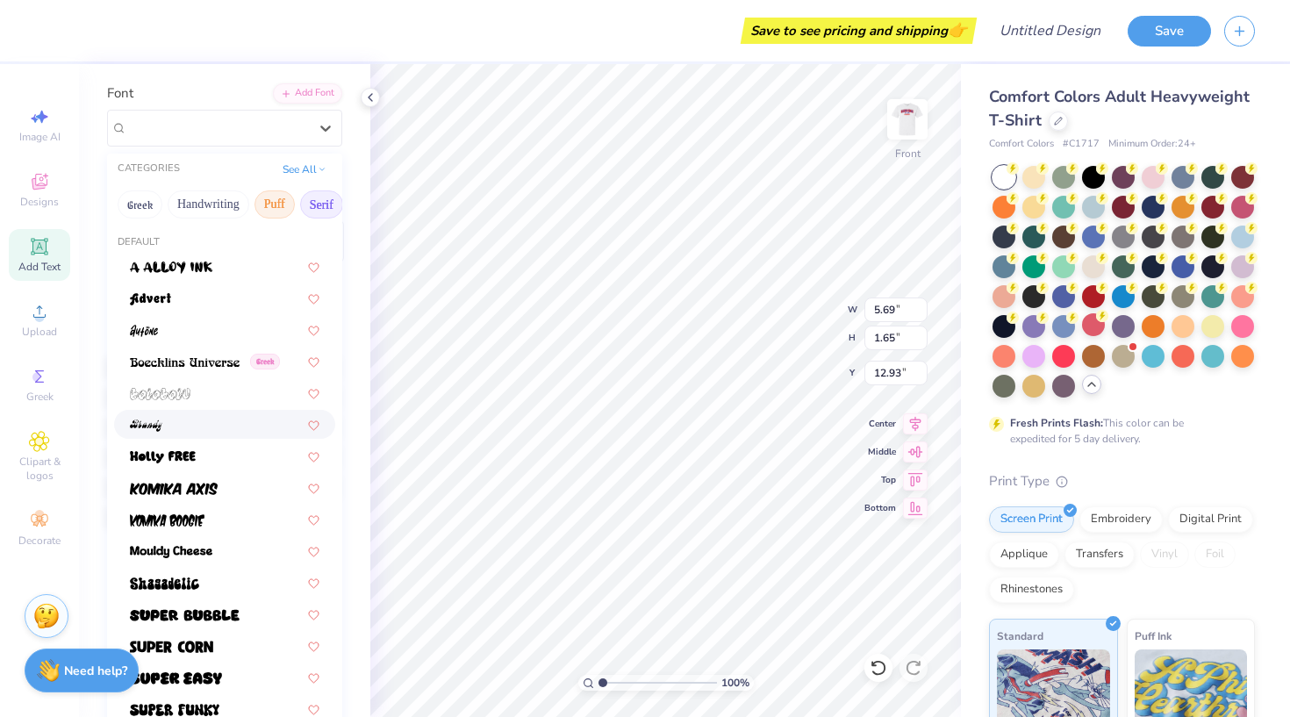
scroll to position [118, 0]
click at [325, 190] on div "Greek Handwriting Puff Serif Bold Calligraphy Retro Sans Serif Minimal Fantasy …" at bounding box center [224, 204] width 235 height 39
click at [322, 205] on button "Serif" at bounding box center [321, 204] width 43 height 28
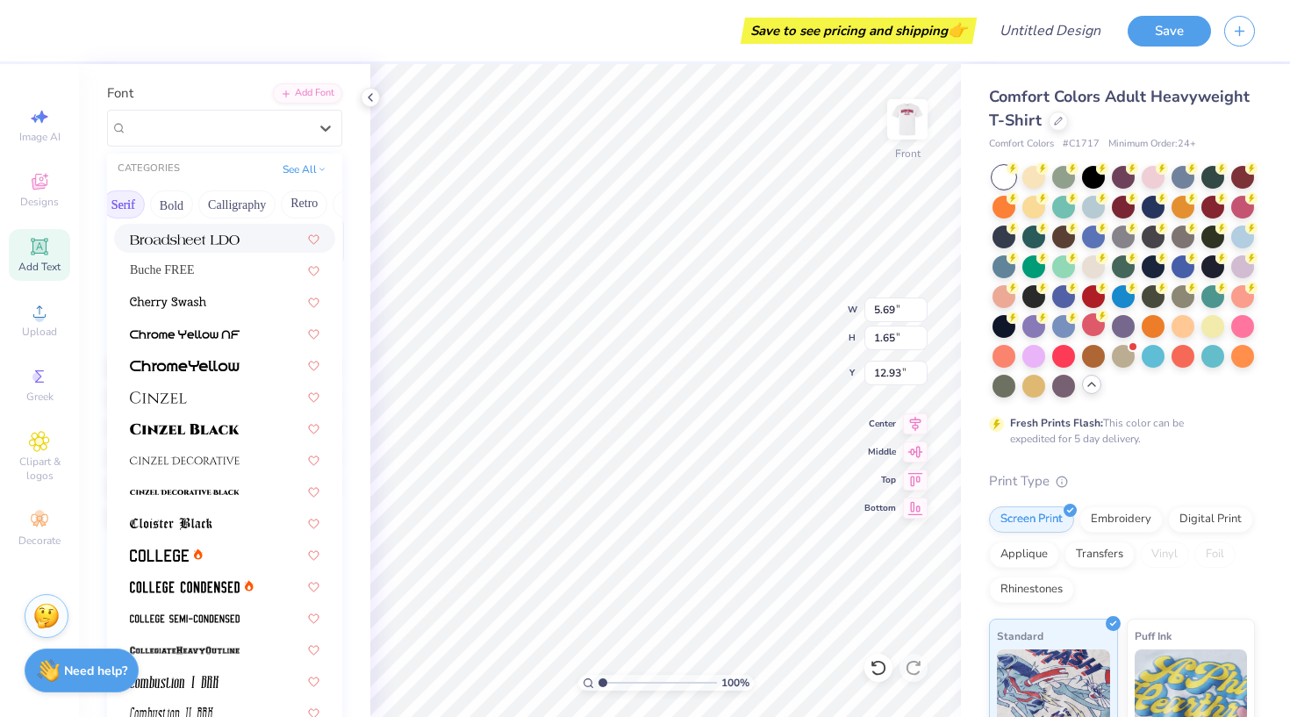
scroll to position [0, 207]
click at [154, 213] on button "Bold" at bounding box center [162, 204] width 43 height 28
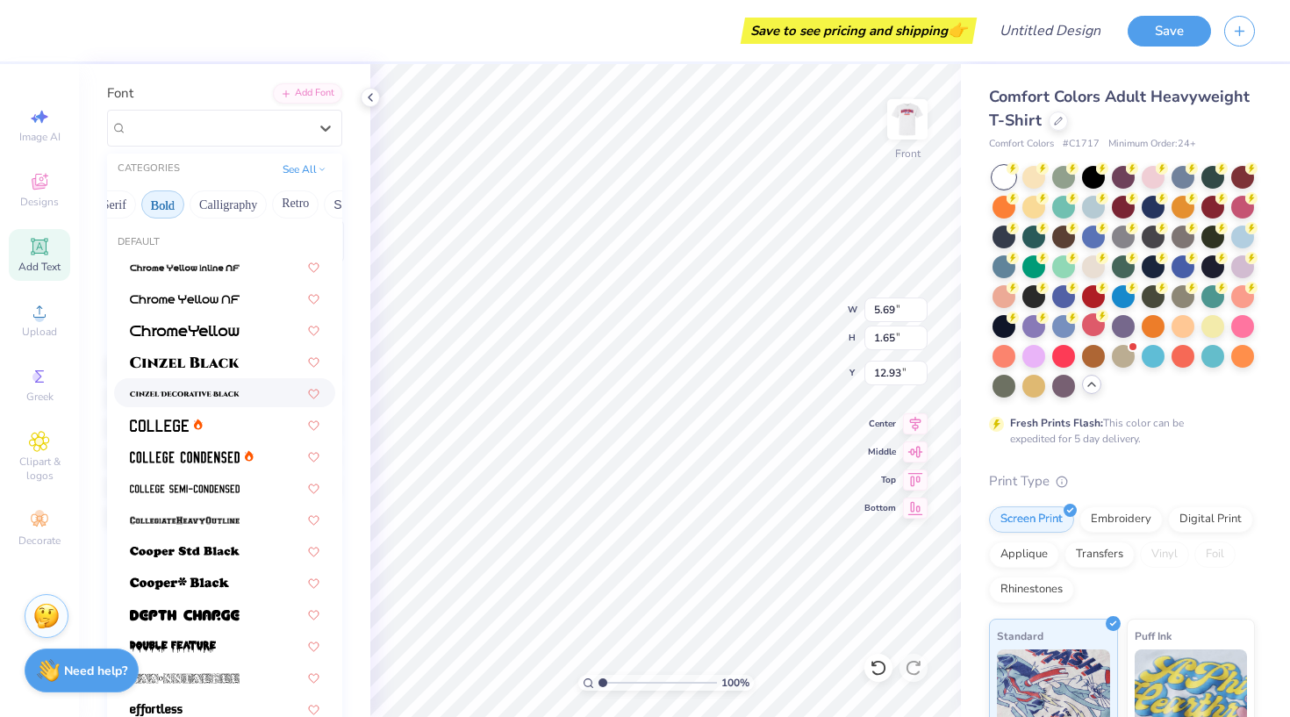
scroll to position [90, 0]
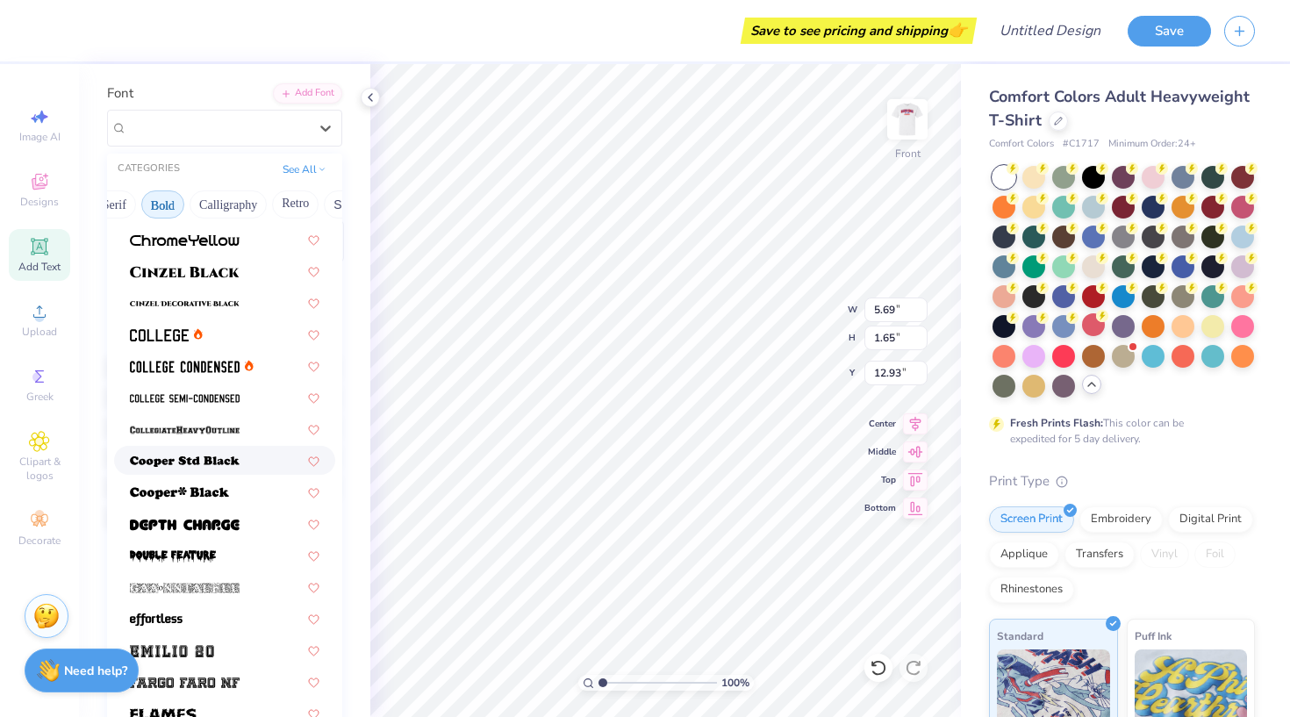
click at [240, 459] on div at bounding box center [225, 460] width 190 height 18
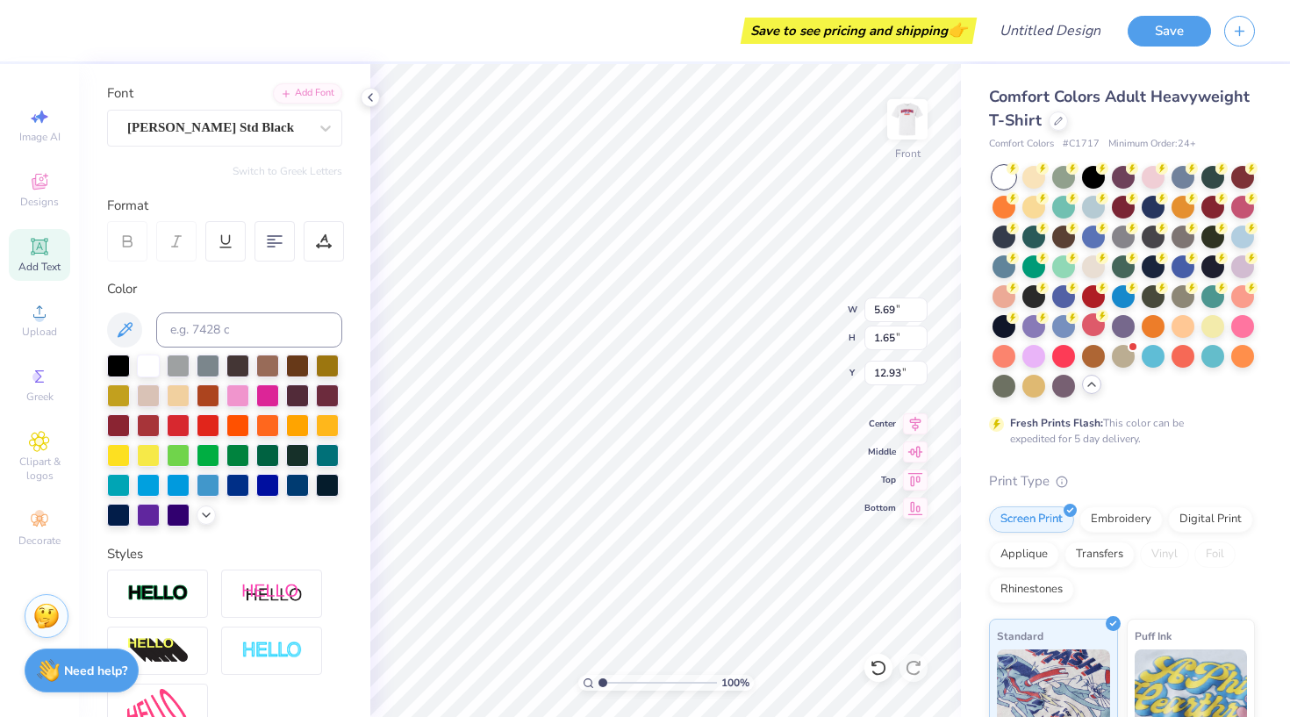
type input "7.13"
type input "1.72"
type input "12.89"
type textarea "T"
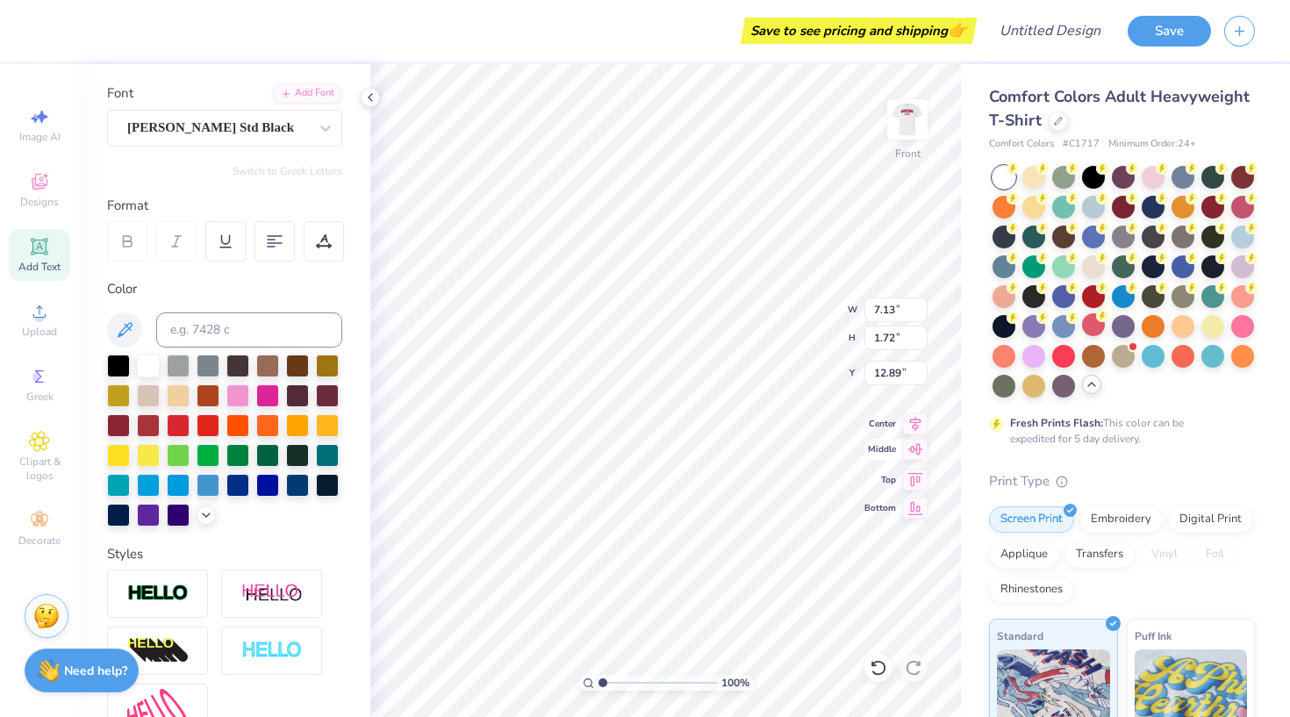
type textarea "LEADERSHIP"
type input "11.38"
type input "1.16"
type input "8.55"
type input "9.68"
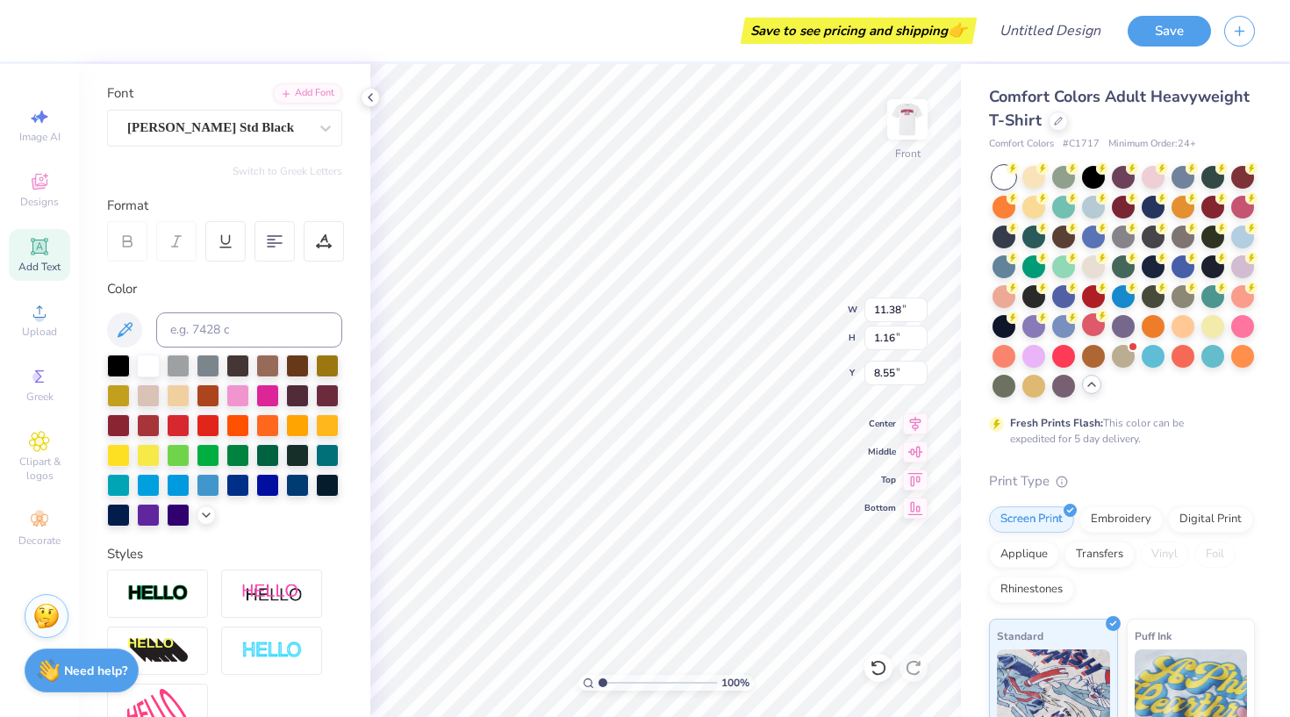
type input "0.98"
type input "8.72"
click at [1096, 180] on div at bounding box center [1093, 175] width 23 height 23
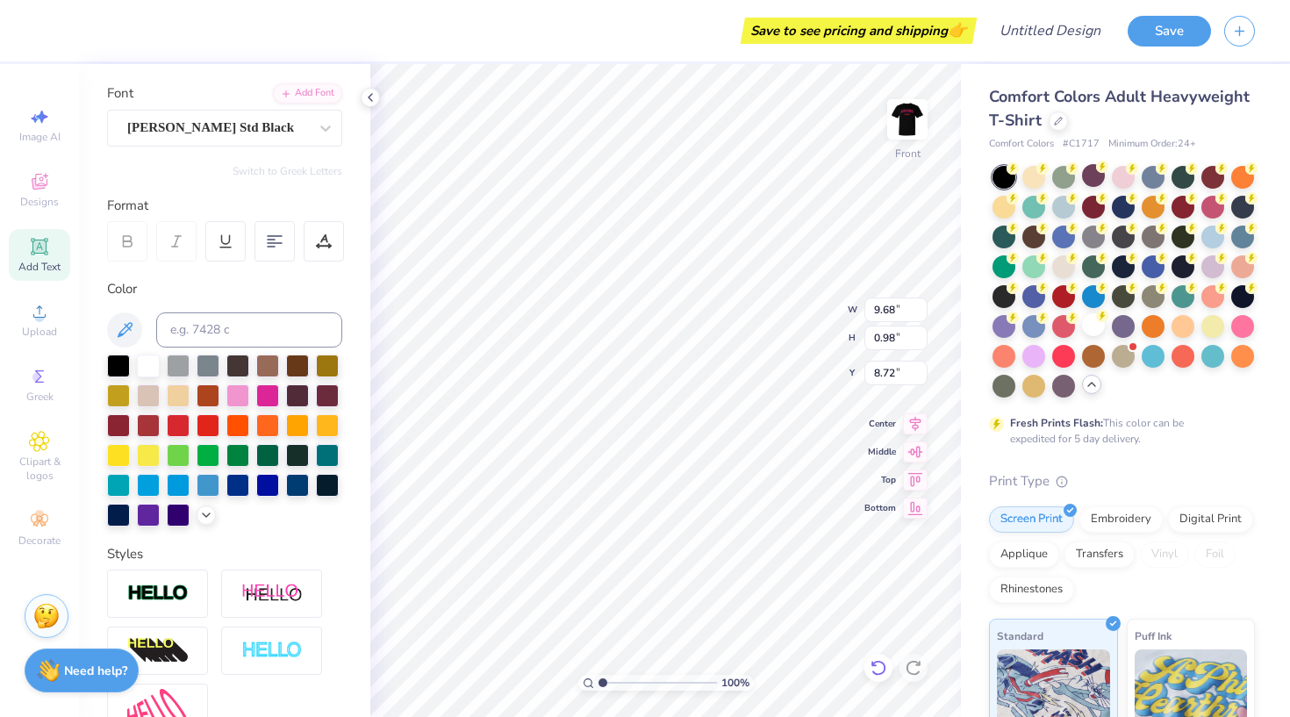
click at [876, 662] on icon at bounding box center [878, 668] width 15 height 16
type input "11.38"
type input "1.16"
click at [882, 671] on icon at bounding box center [879, 668] width 18 height 18
type input "13.33"
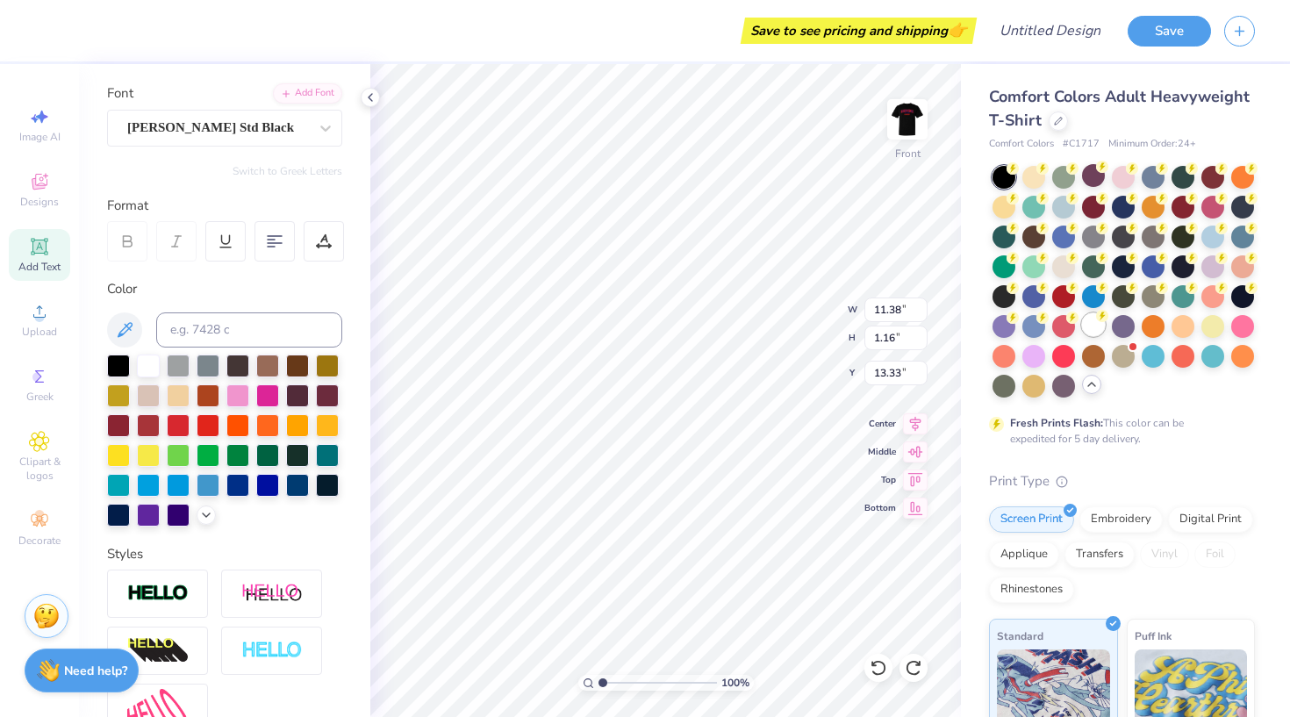
click at [1101, 332] on div at bounding box center [1093, 324] width 23 height 23
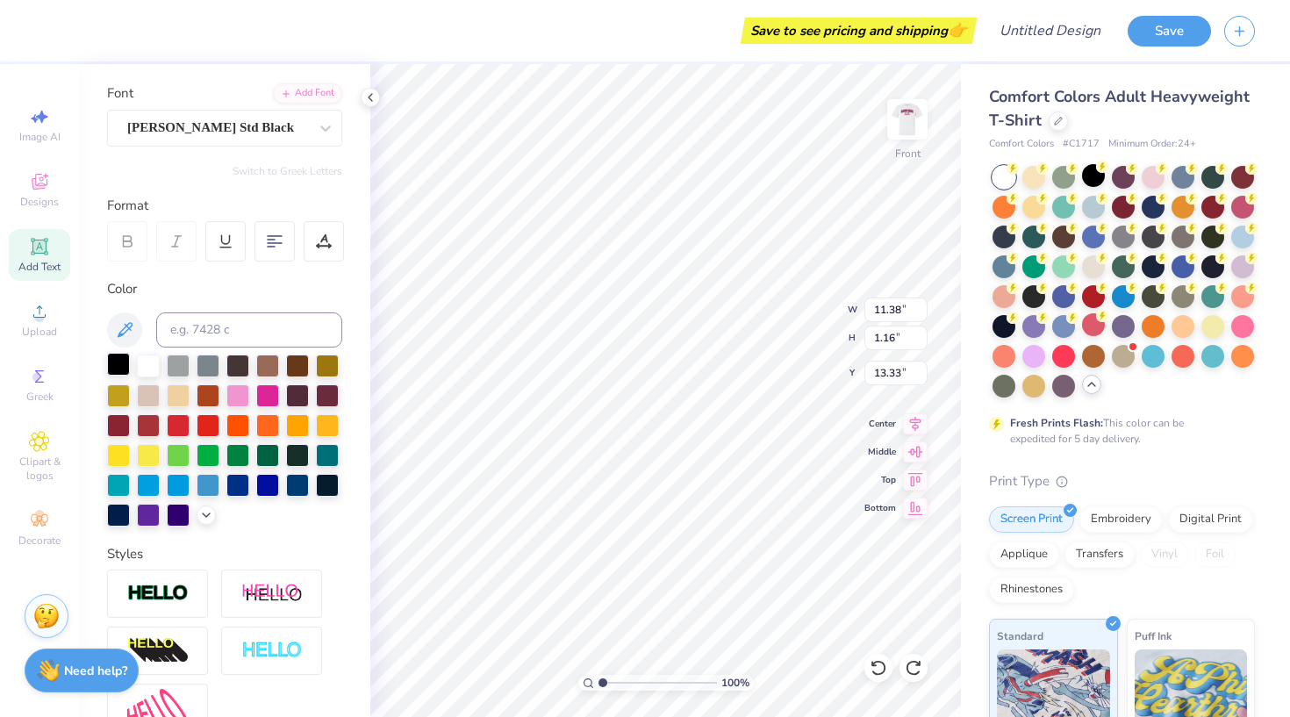
click at [115, 360] on div at bounding box center [118, 364] width 23 height 23
type input "7.14"
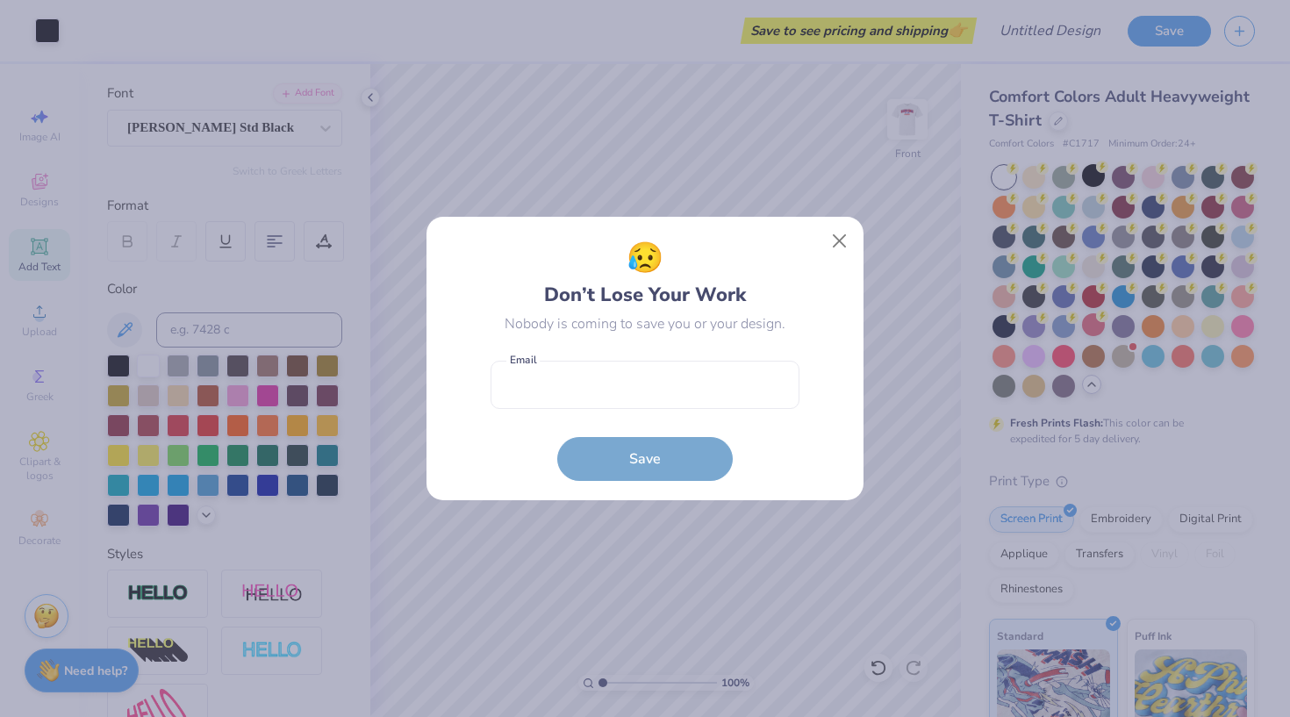
click at [612, 420] on form "Email is a required field Email Save" at bounding box center [645, 416] width 309 height 129
click at [612, 391] on input "email" at bounding box center [645, 385] width 309 height 48
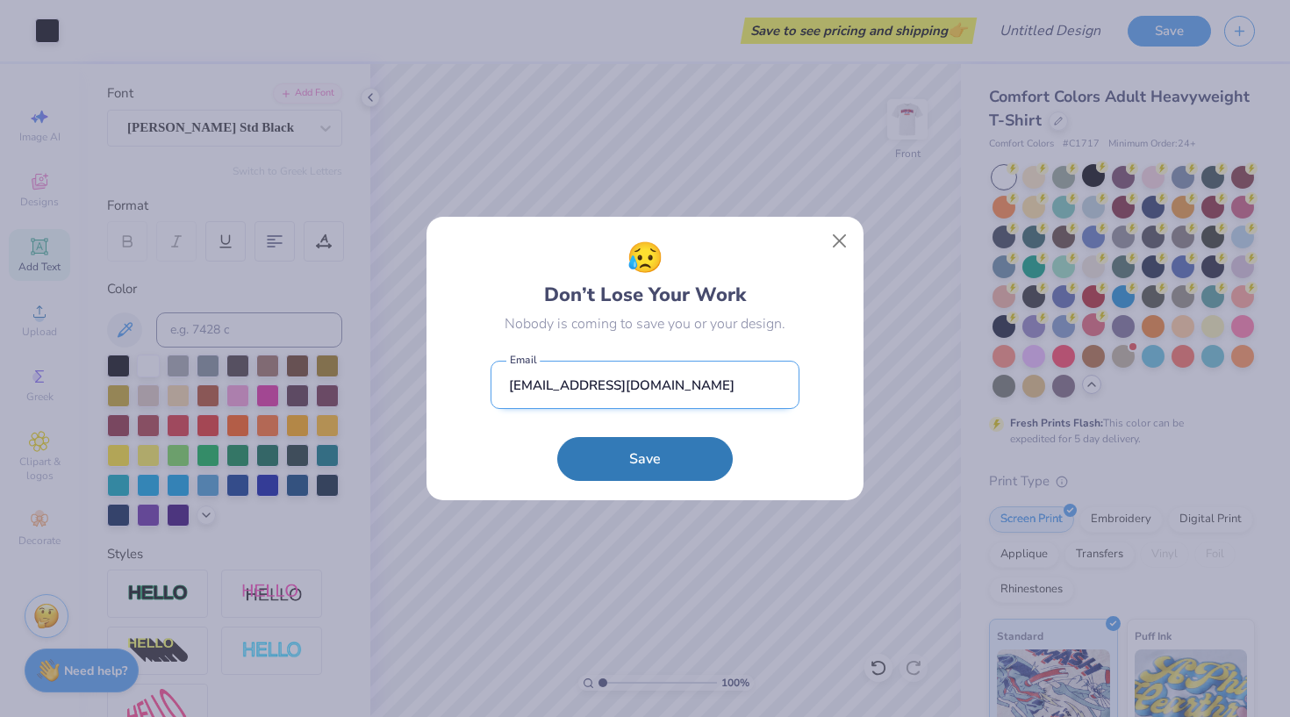
type input "evaannlambert@yahoo.com"
click at [645, 458] on button "Save" at bounding box center [645, 459] width 176 height 44
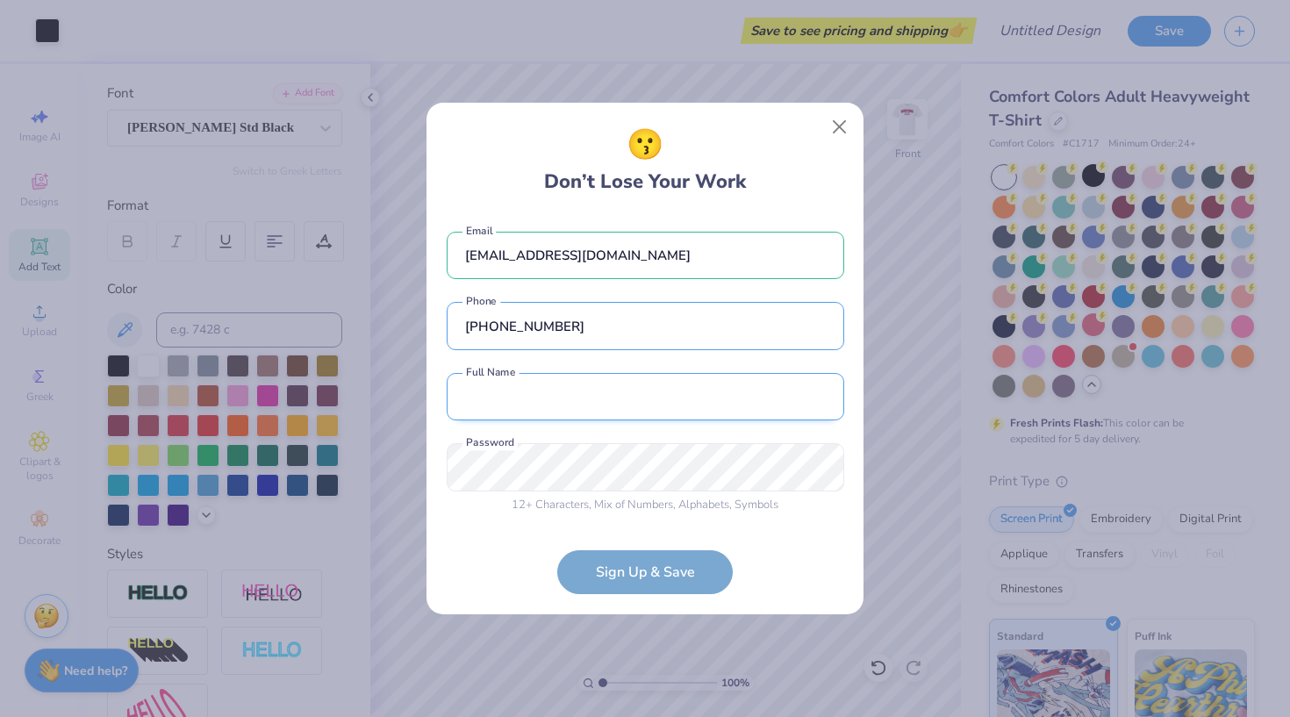
type input "(775) 771-8101"
type input "Eva Lambert"
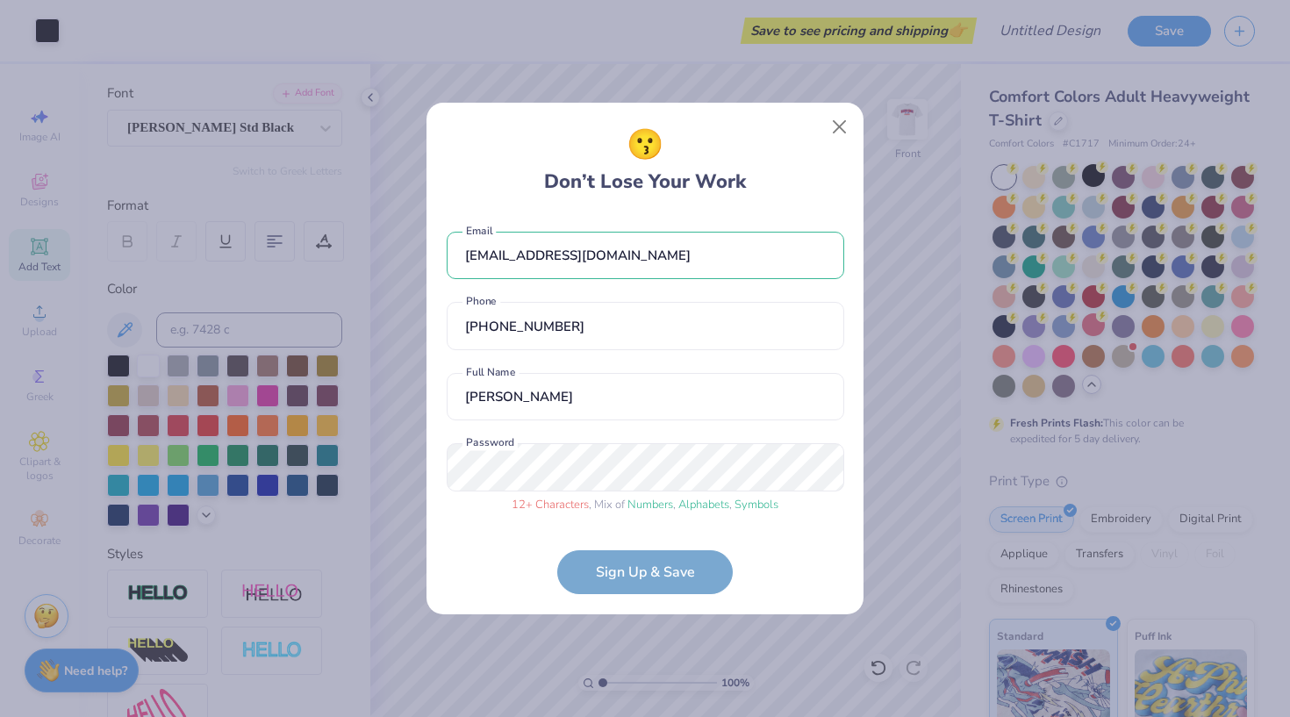
click at [621, 584] on form "evaannlambert@yahoo.com Email (775) 771-8101 Phone Eva Lambert Full Name 12 + C…" at bounding box center [646, 404] width 398 height 381
click at [443, 466] on div "😗 Don’t Lose Your Work evaannlambert@yahoo.com Email (775) 771-8101 Phone Eva L…" at bounding box center [645, 359] width 437 height 512
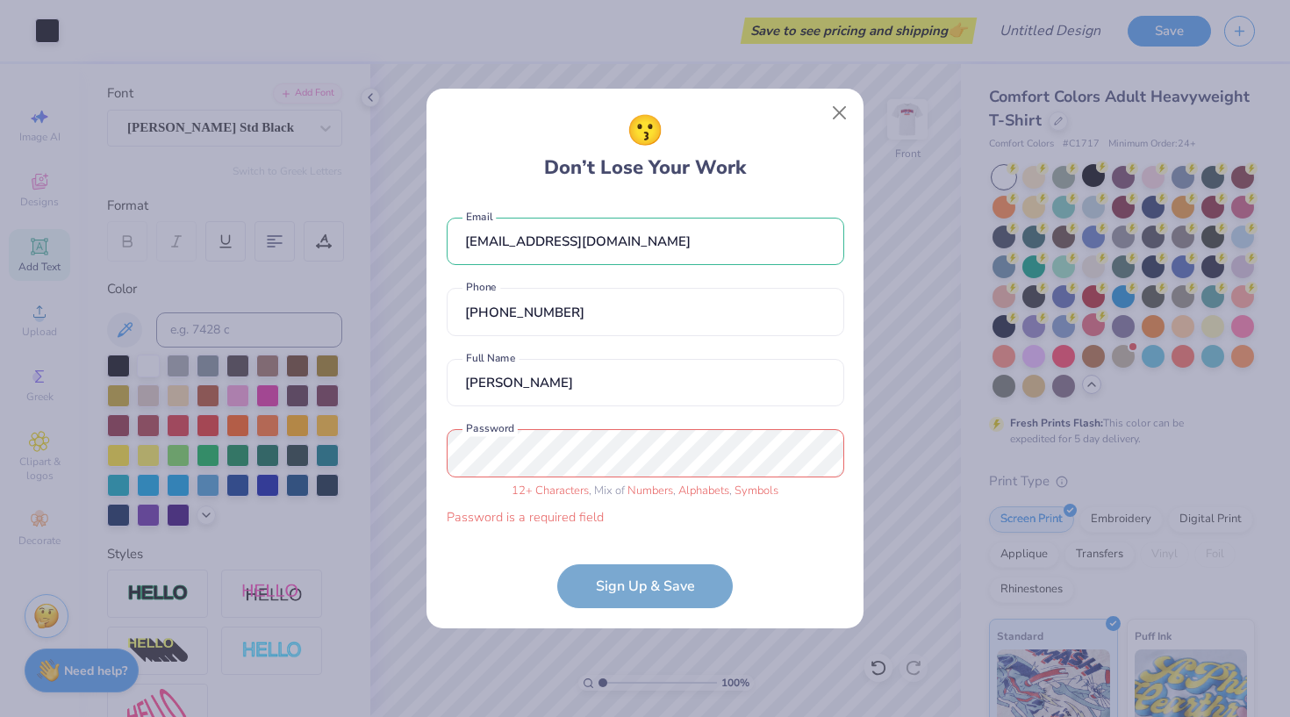
scroll to position [16, 0]
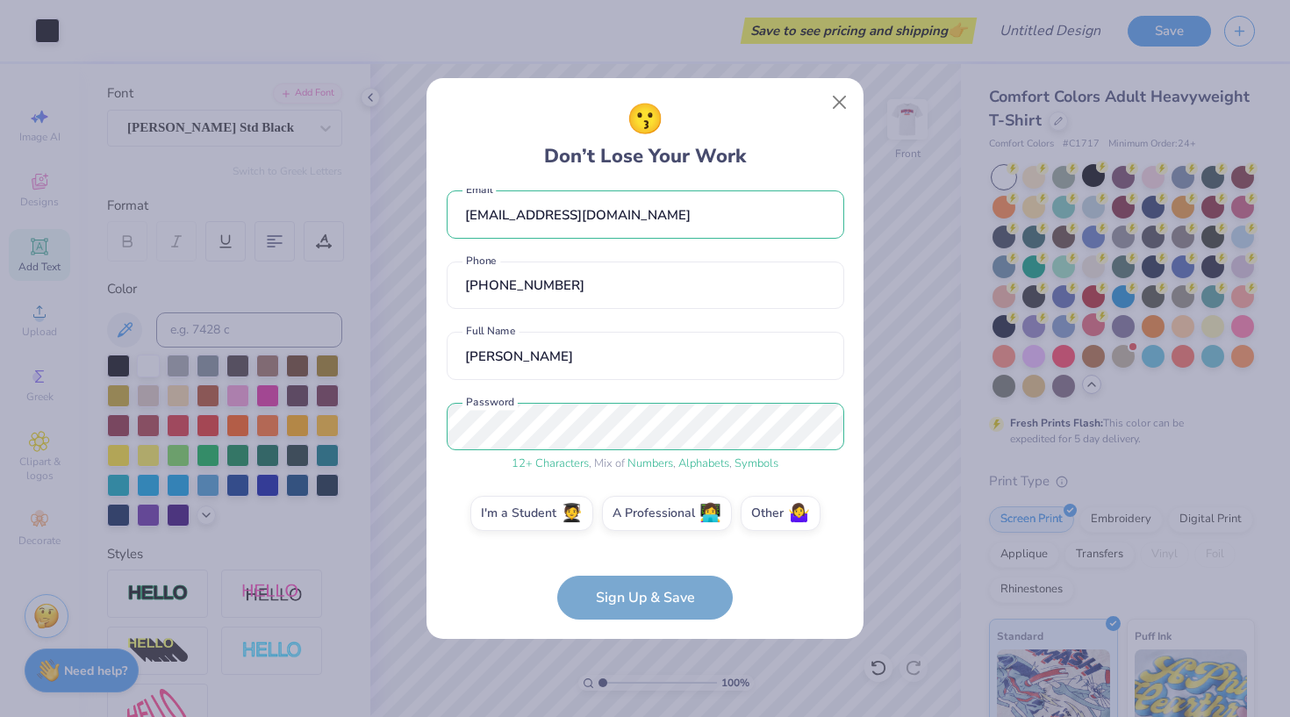
click at [639, 614] on form "evaannlambert@yahoo.com Email (775) 771-8101 Phone Eva Lambert Full Name 12 + C…" at bounding box center [646, 404] width 398 height 431
click at [538, 503] on label "I'm a Student 🧑‍🎓" at bounding box center [531, 510] width 123 height 35
click at [640, 527] on input "I'm a Student 🧑‍🎓" at bounding box center [645, 532] width 11 height 11
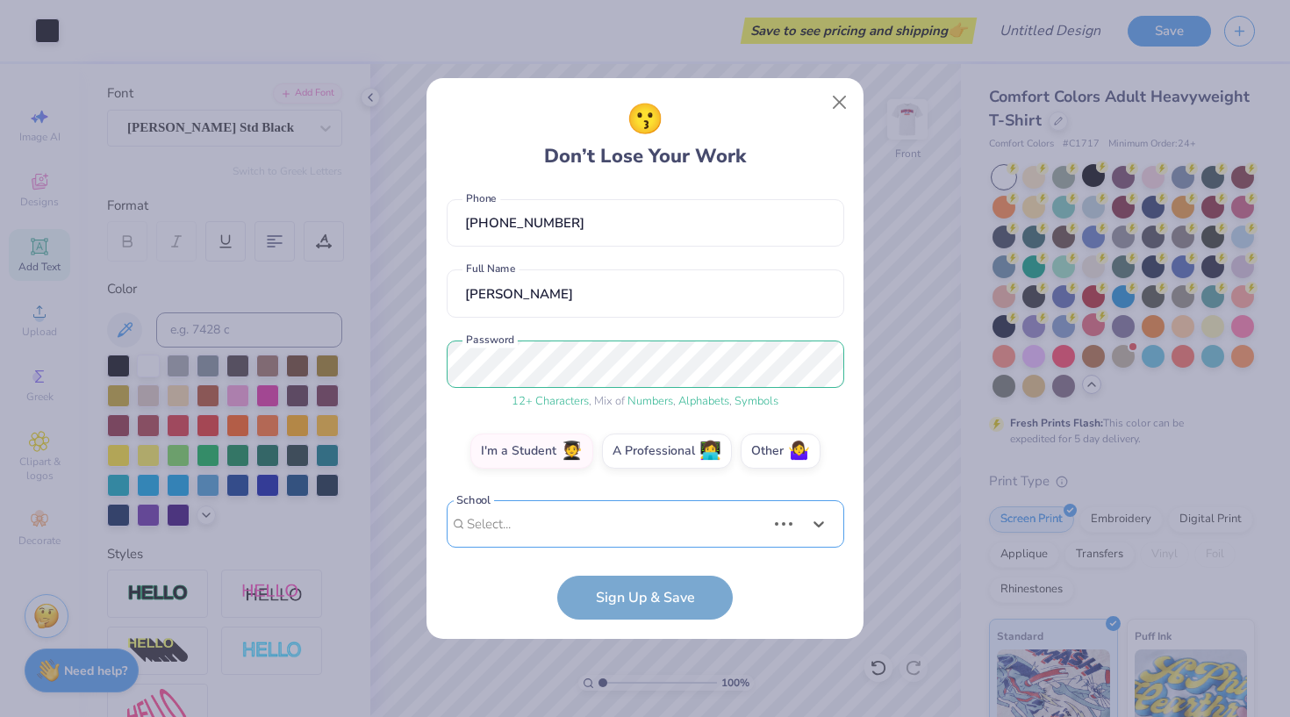
click at [599, 525] on div "Use Up and Down to choose options, press Enter to select the currently focused …" at bounding box center [646, 550] width 398 height 101
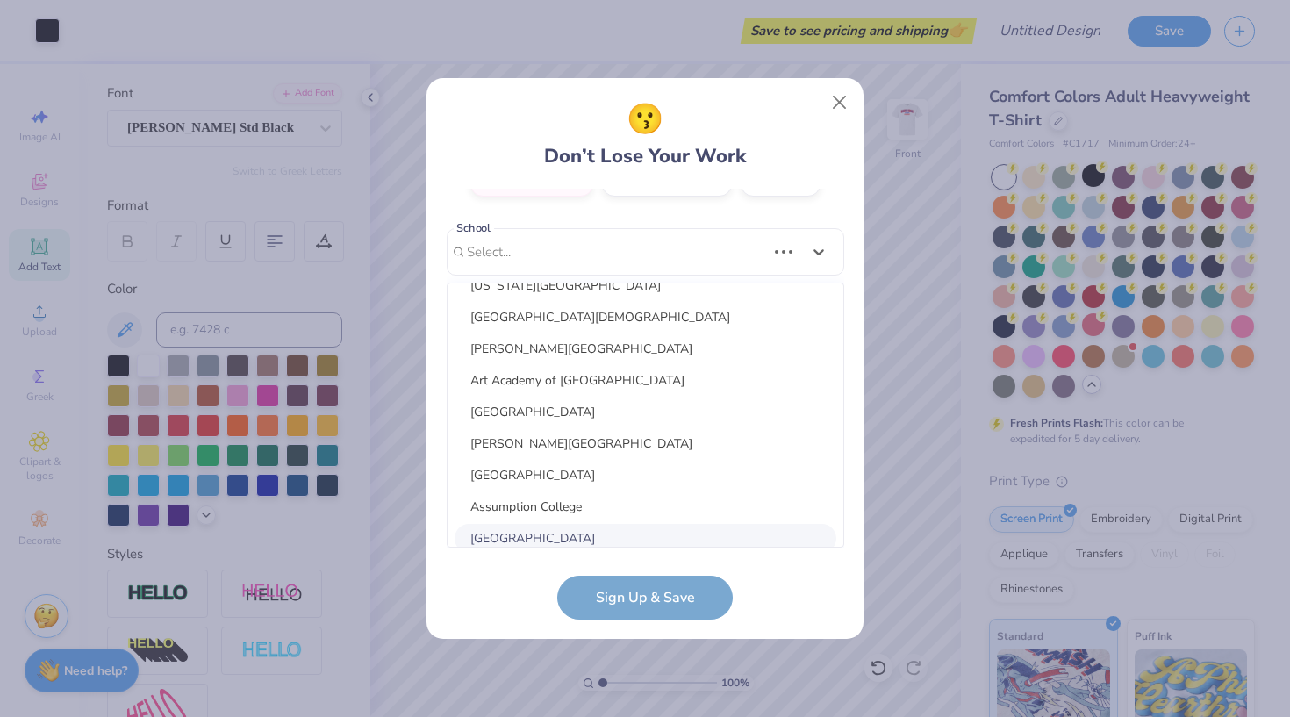
scroll to position [2108, 0]
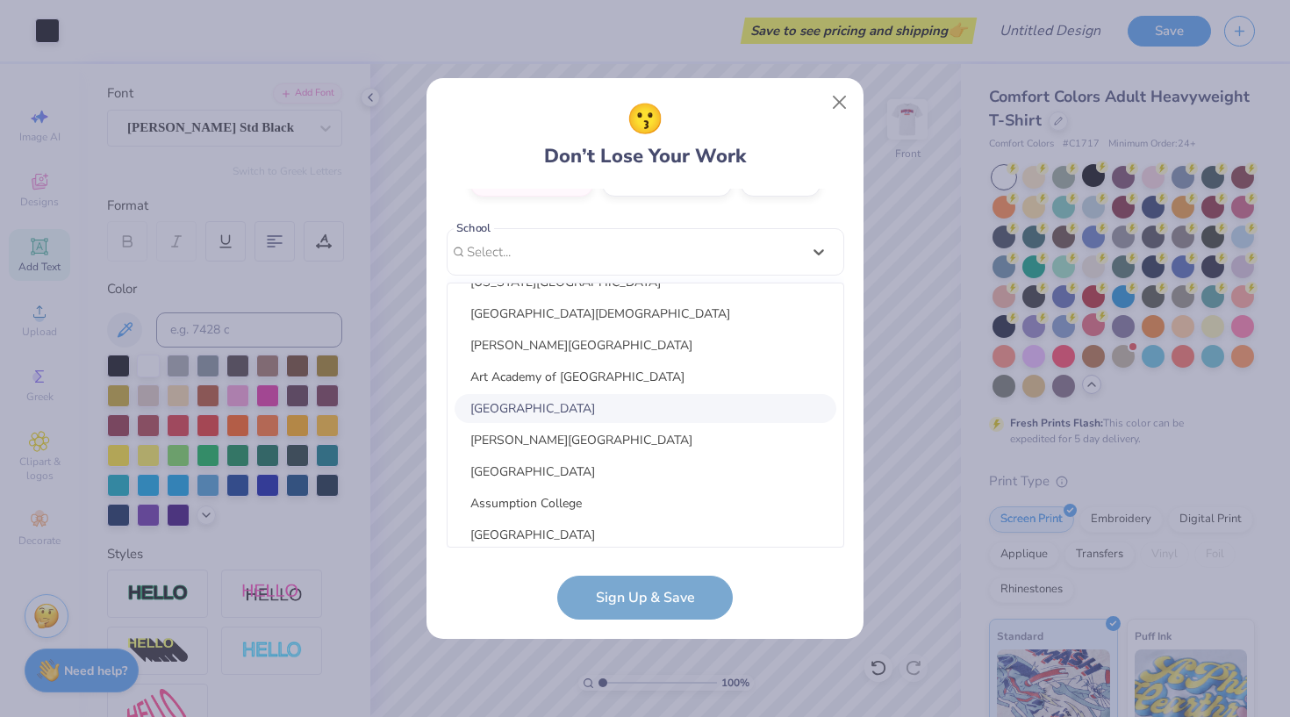
click at [582, 408] on div "Art Center College of Design" at bounding box center [646, 408] width 382 height 29
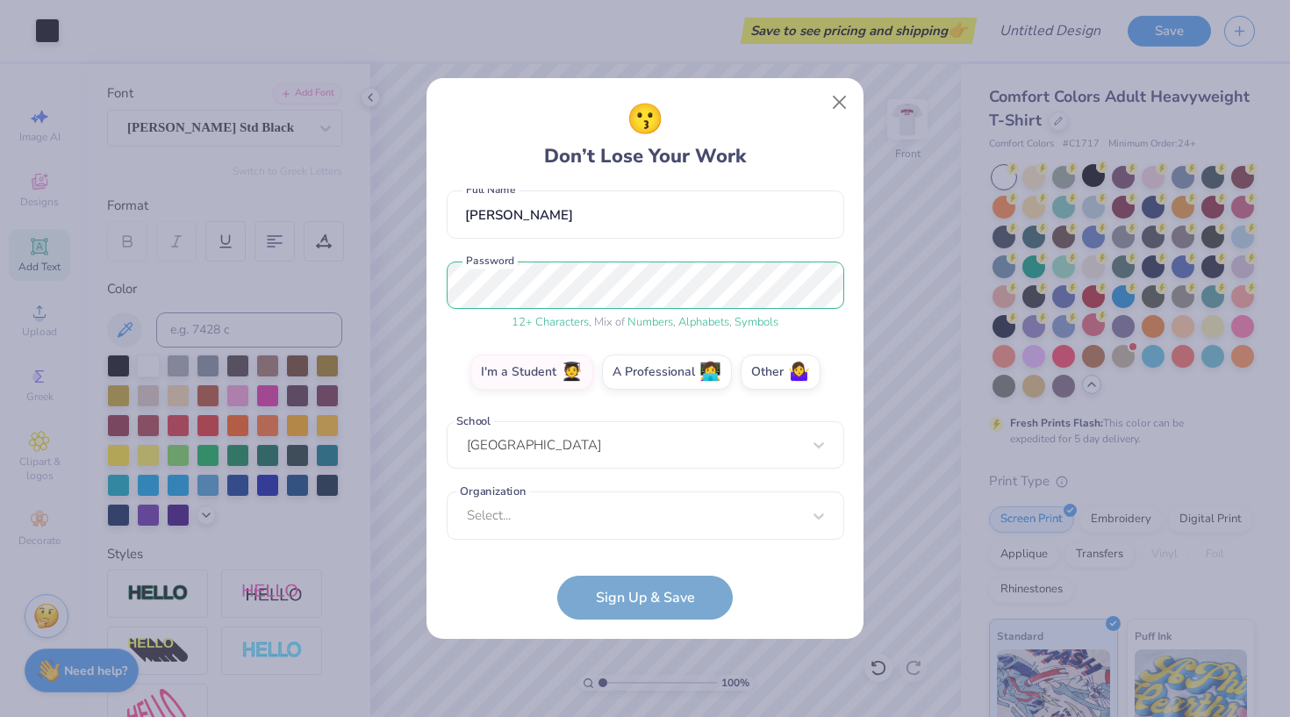
scroll to position [157, 0]
click at [586, 505] on div "Select..." at bounding box center [646, 516] width 398 height 48
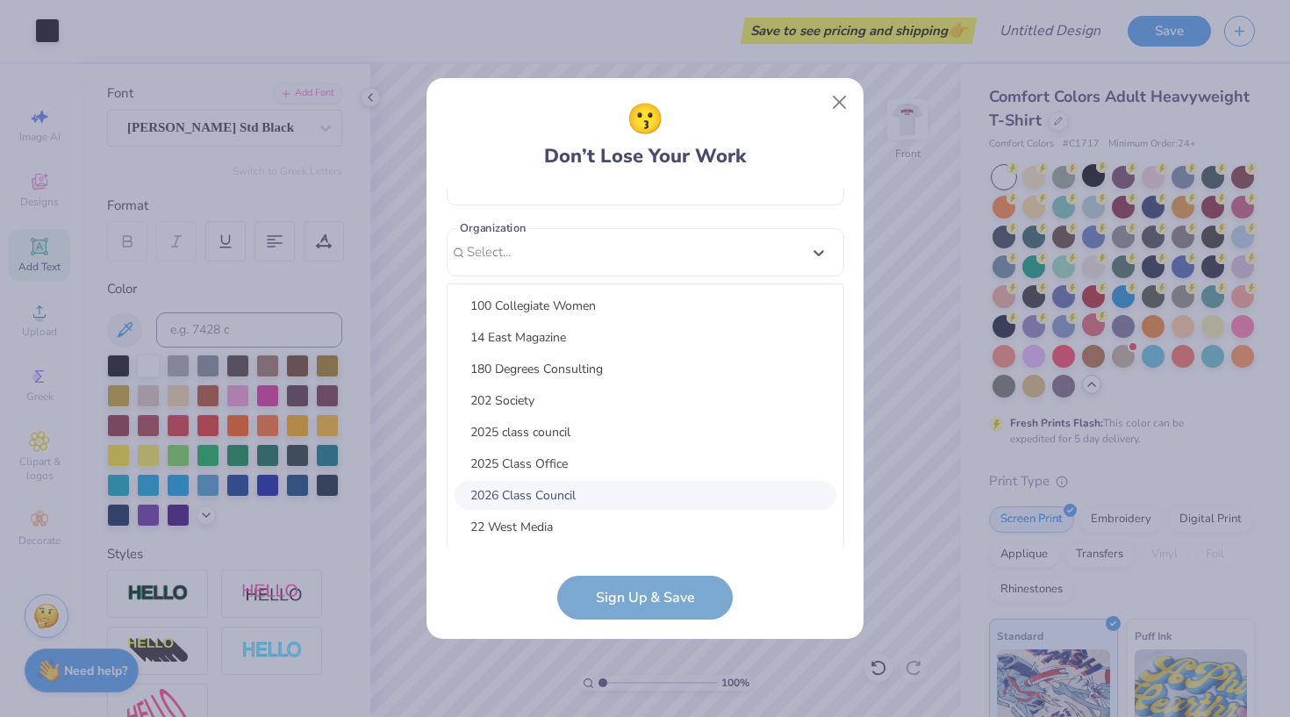
click at [578, 494] on div "2026 Class Council" at bounding box center [646, 495] width 382 height 29
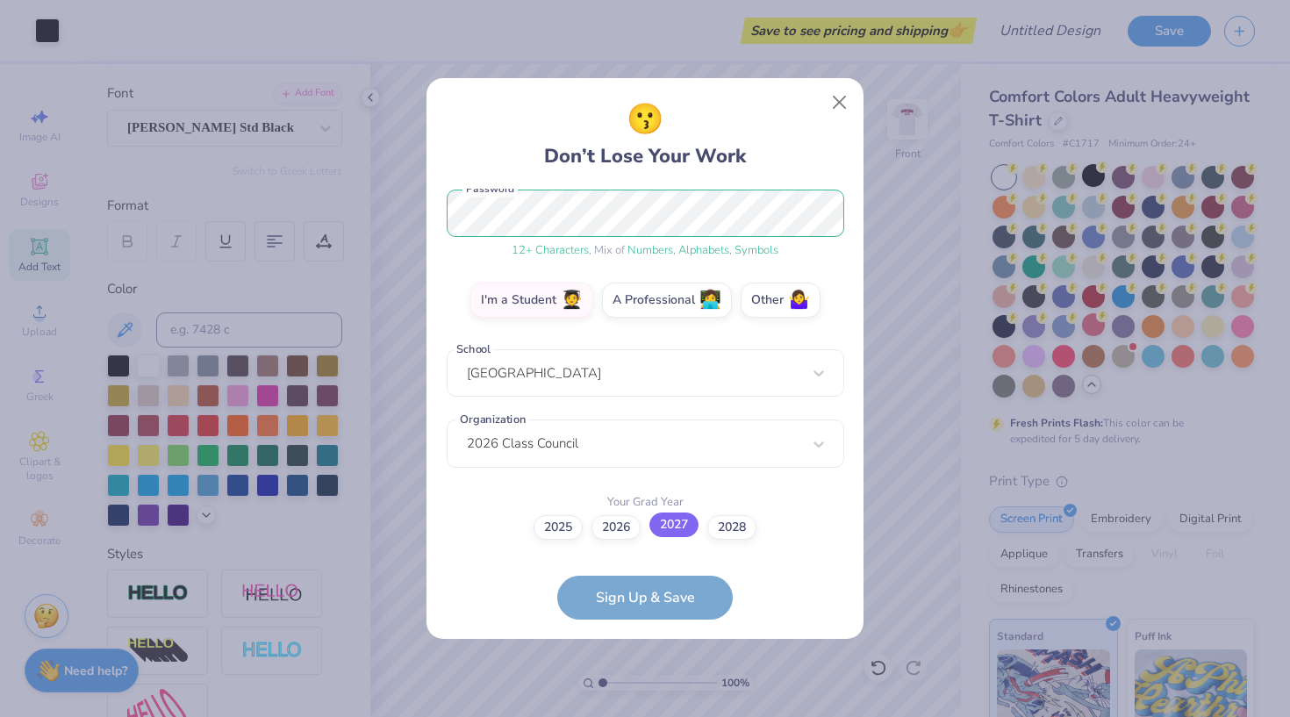
click at [666, 526] on label "2027" at bounding box center [673, 525] width 49 height 25
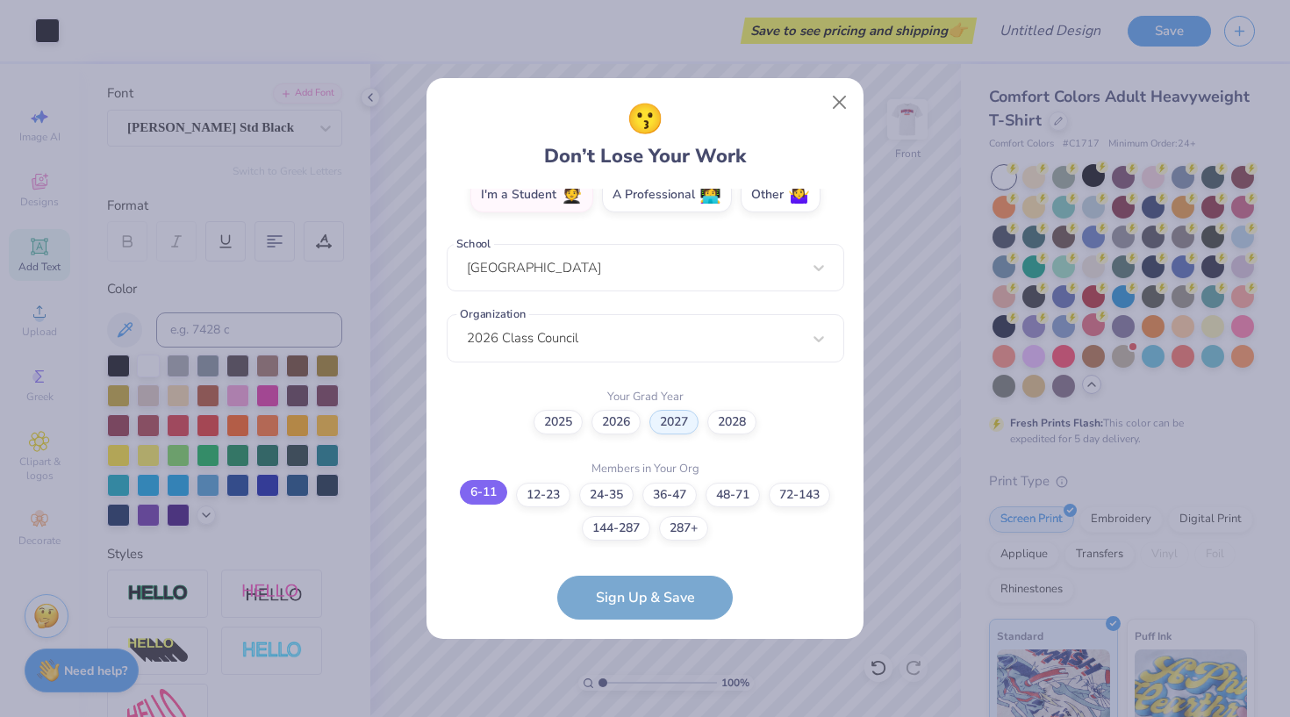
click at [491, 500] on label "6-11" at bounding box center [483, 492] width 47 height 25
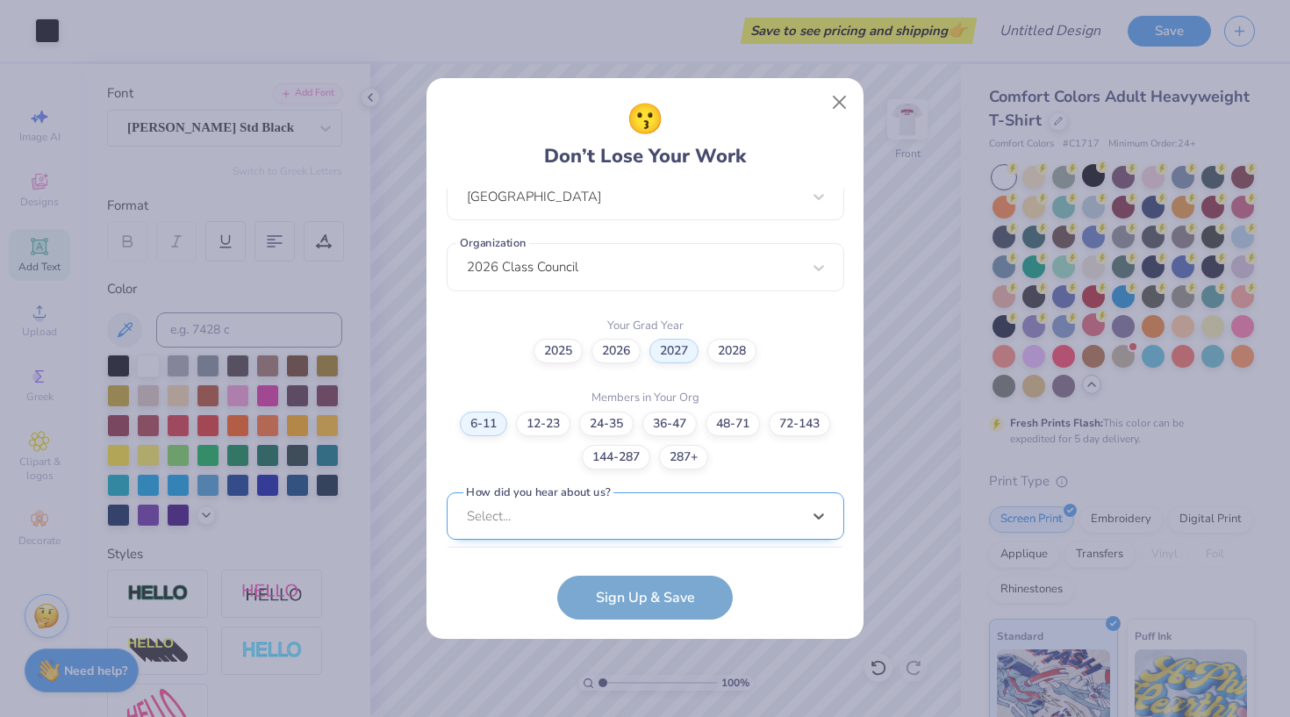
click at [595, 516] on div "option Word of Mouth focused, 8 of 15. 15 results available. Use Up and Down to…" at bounding box center [646, 652] width 398 height 320
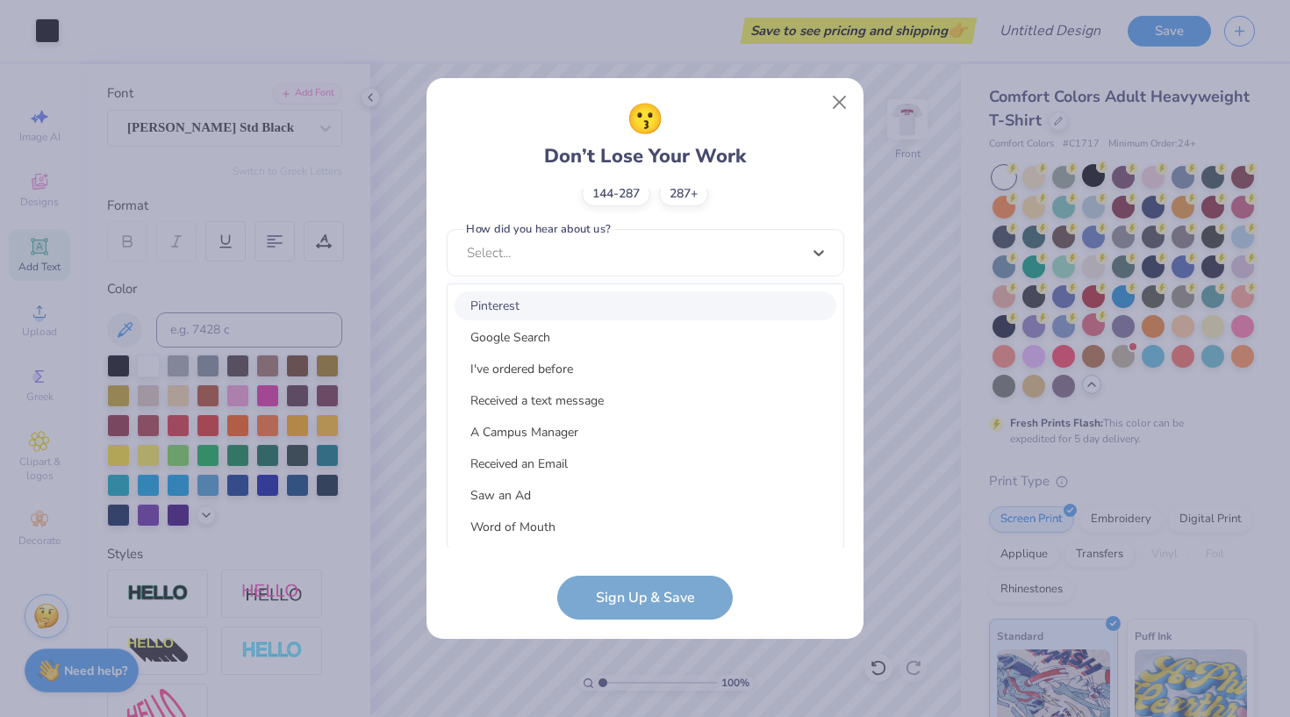
click at [584, 291] on div "Pinterest" at bounding box center [646, 305] width 382 height 29
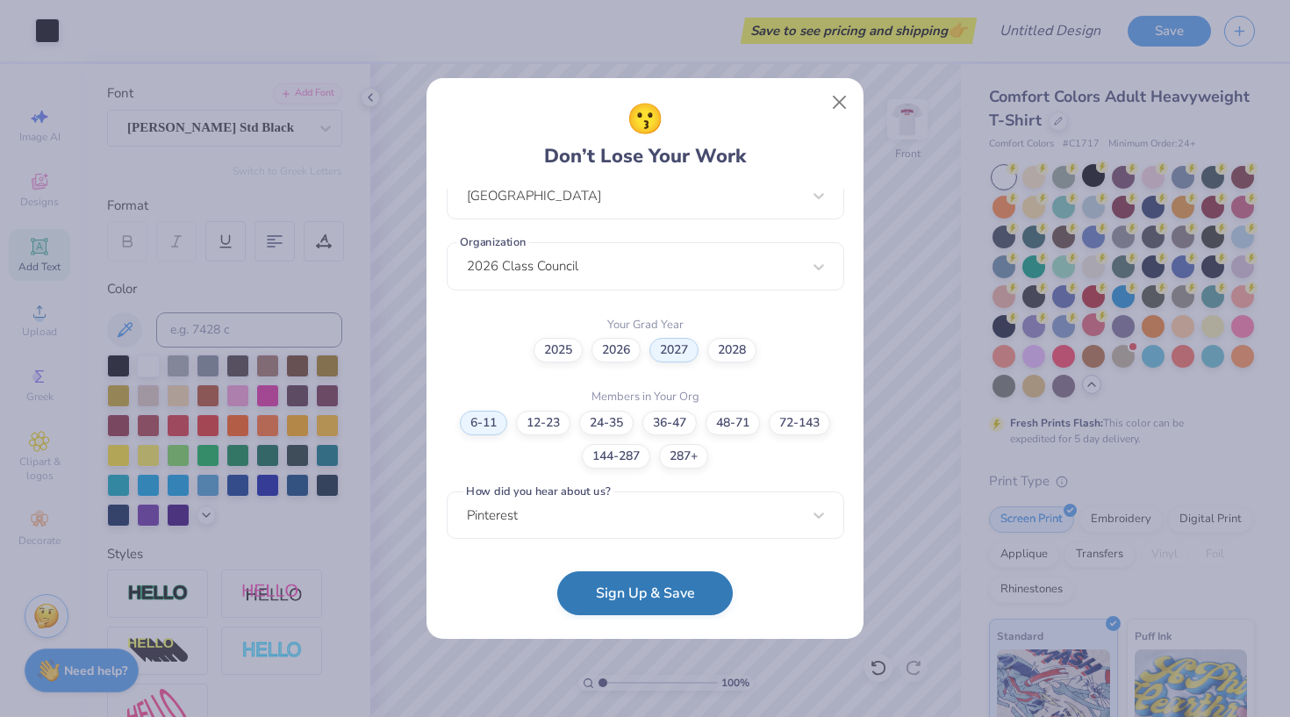
click at [633, 601] on button "Sign Up & Save" at bounding box center [645, 593] width 176 height 44
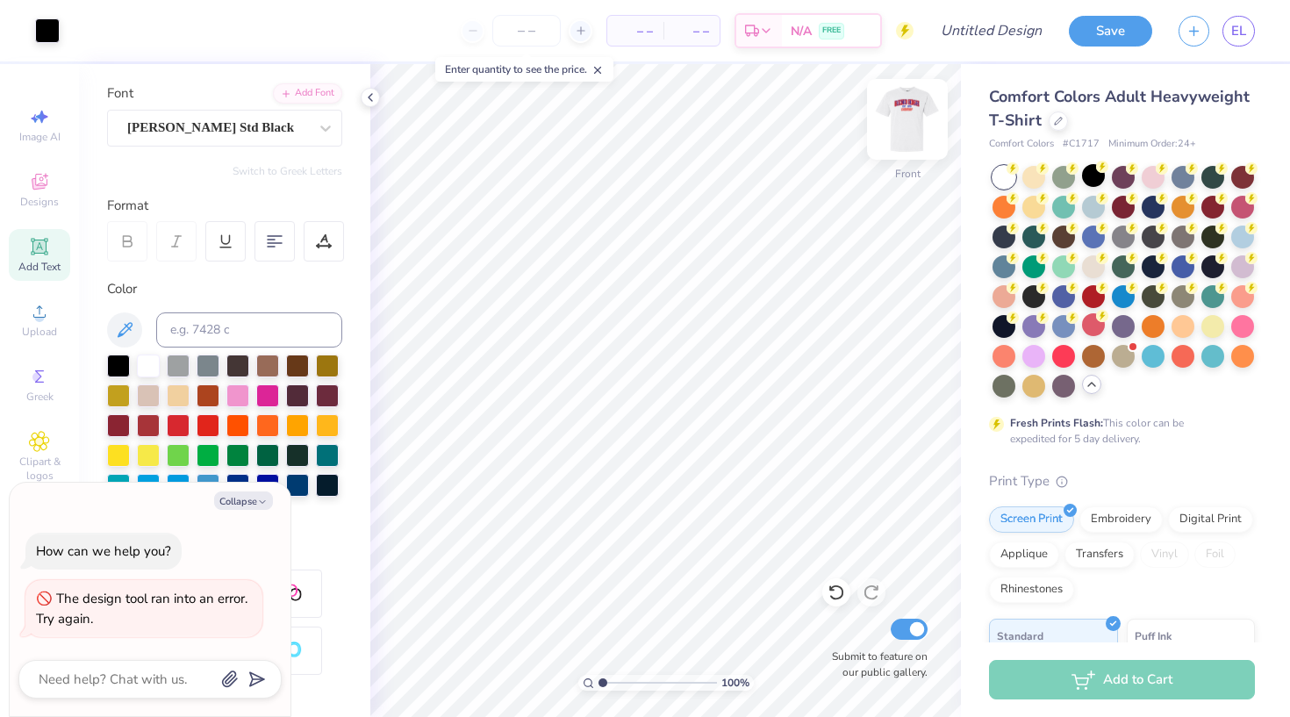
click at [915, 117] on img at bounding box center [907, 119] width 70 height 70
type textarea "x"
